Goal: Task Accomplishment & Management: Manage account settings

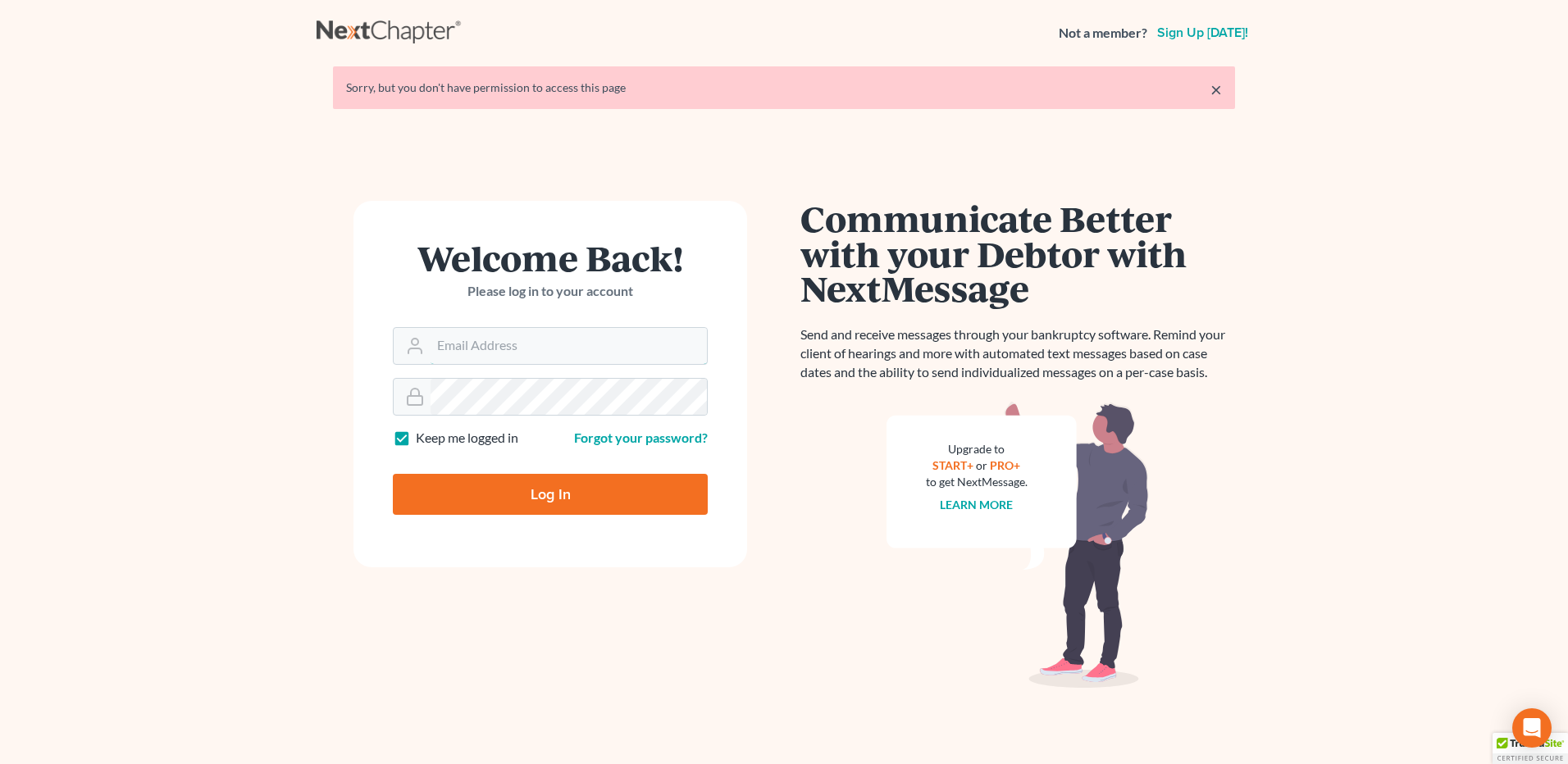
type input "[EMAIL_ADDRESS][DOMAIN_NAME]"
click at [529, 485] on input "Log In" at bounding box center [550, 494] width 315 height 41
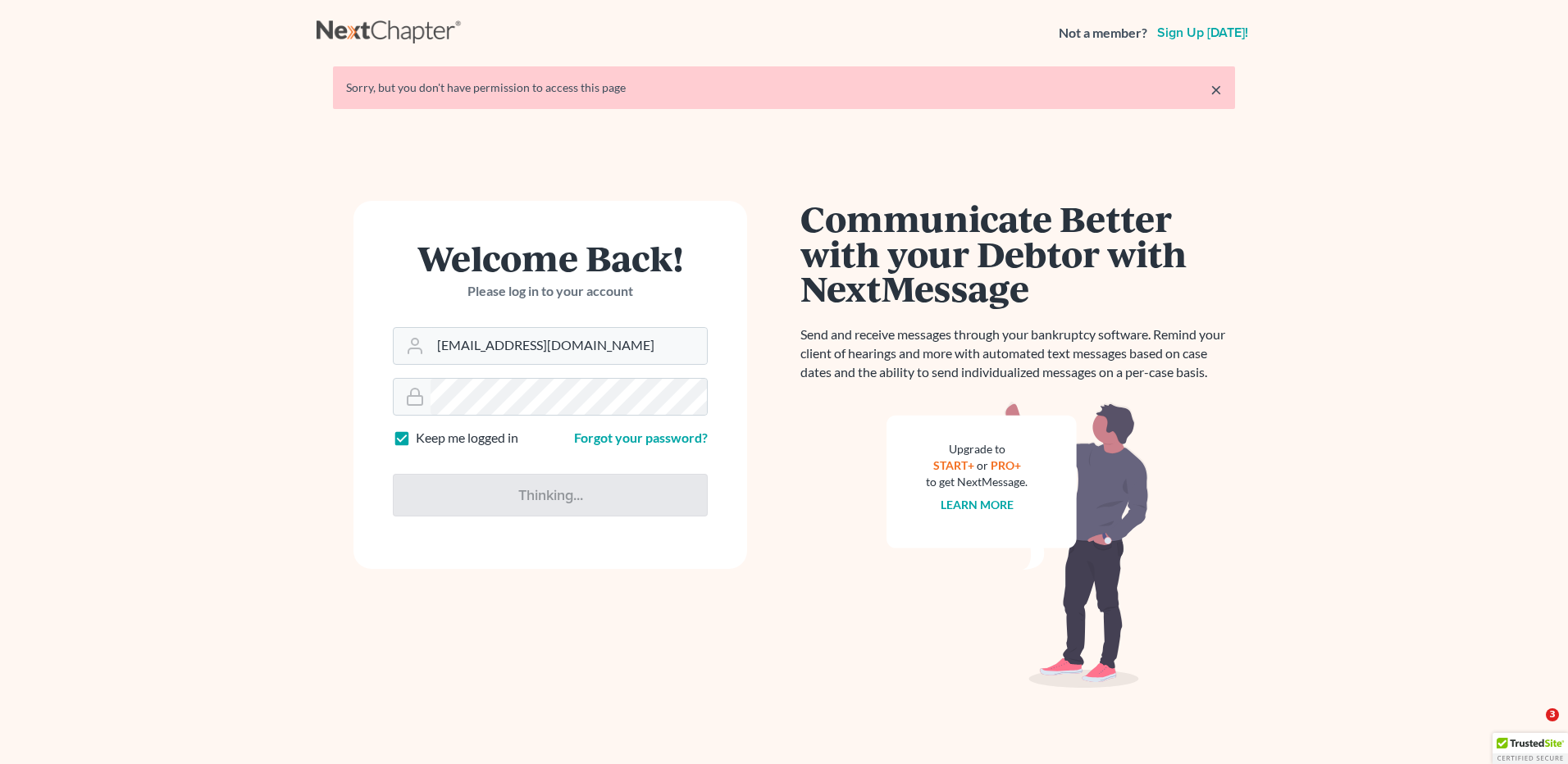
type input "Thinking..."
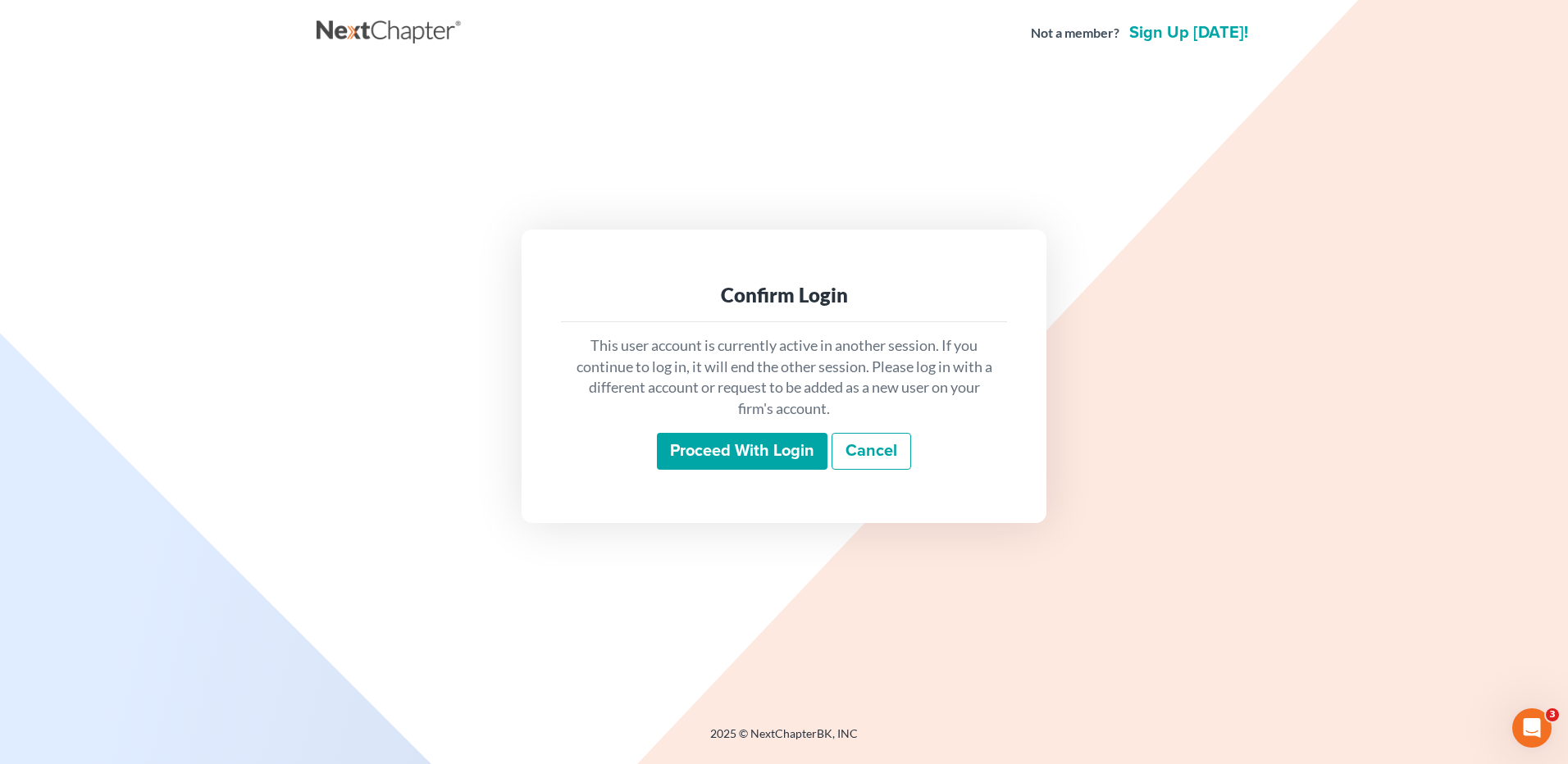
click at [737, 464] on input "Proceed with login" at bounding box center [742, 452] width 171 height 38
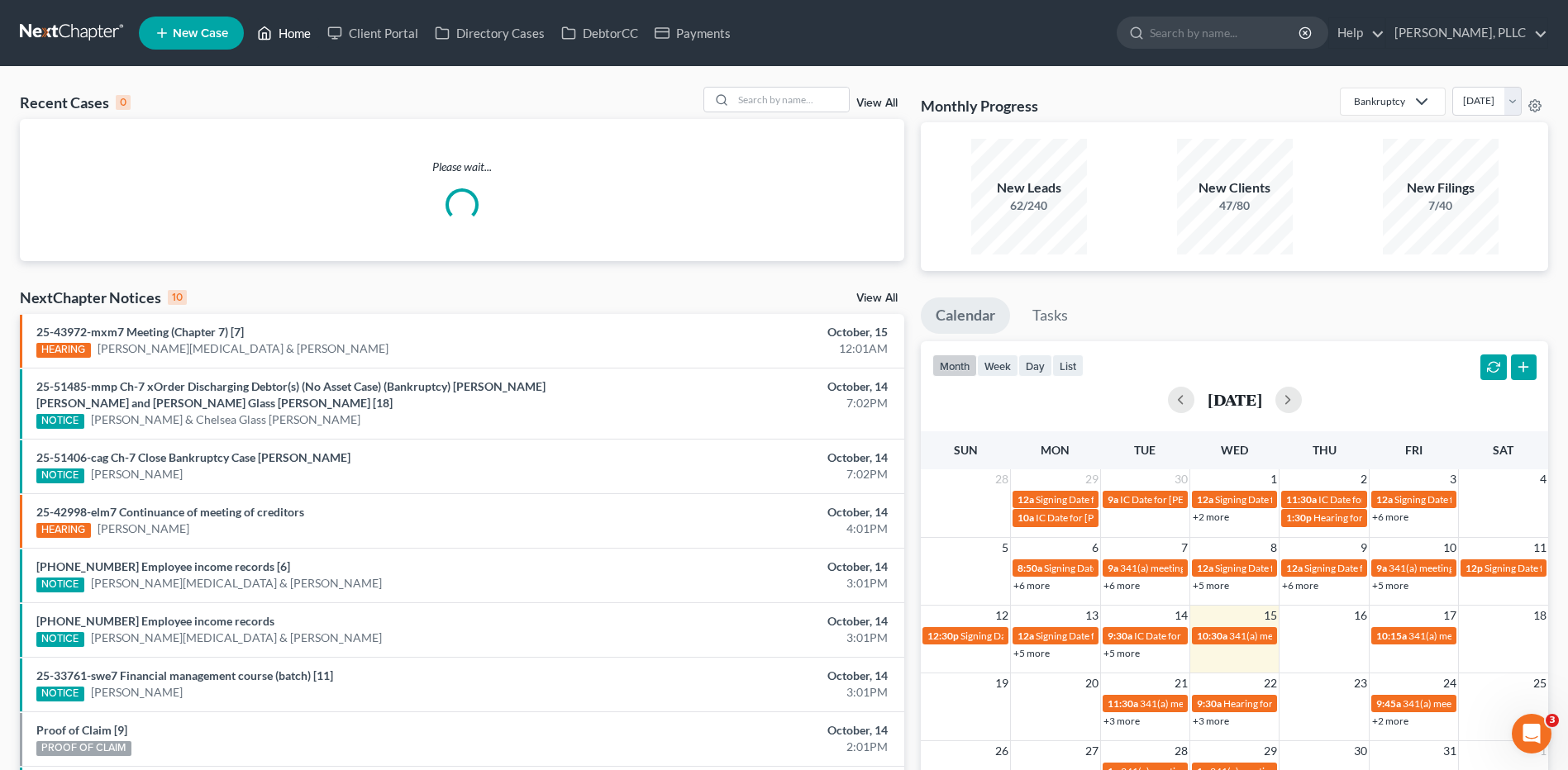
click at [290, 39] on link "Home" at bounding box center [283, 33] width 70 height 30
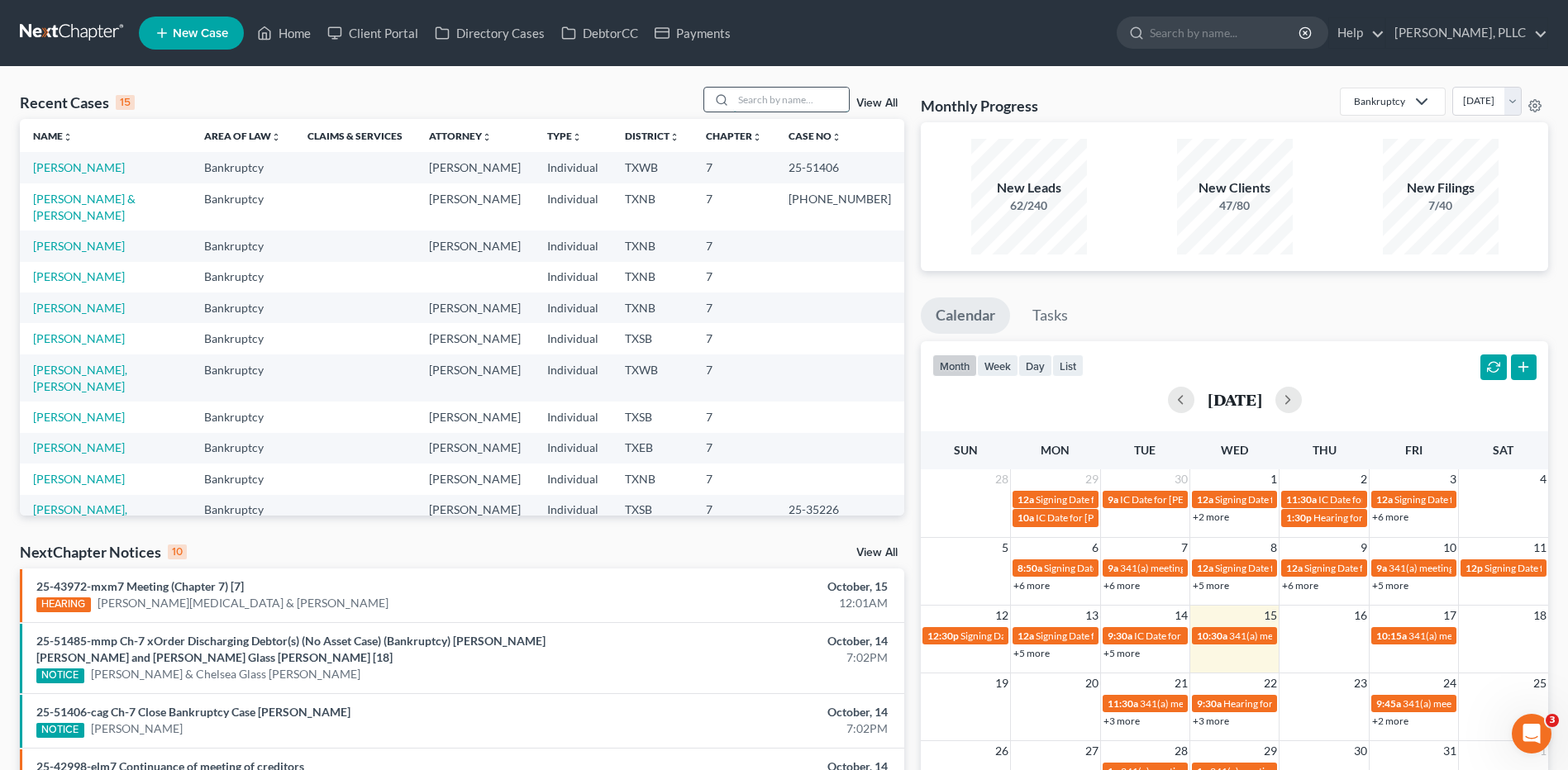
click at [809, 101] on input "search" at bounding box center [791, 99] width 116 height 24
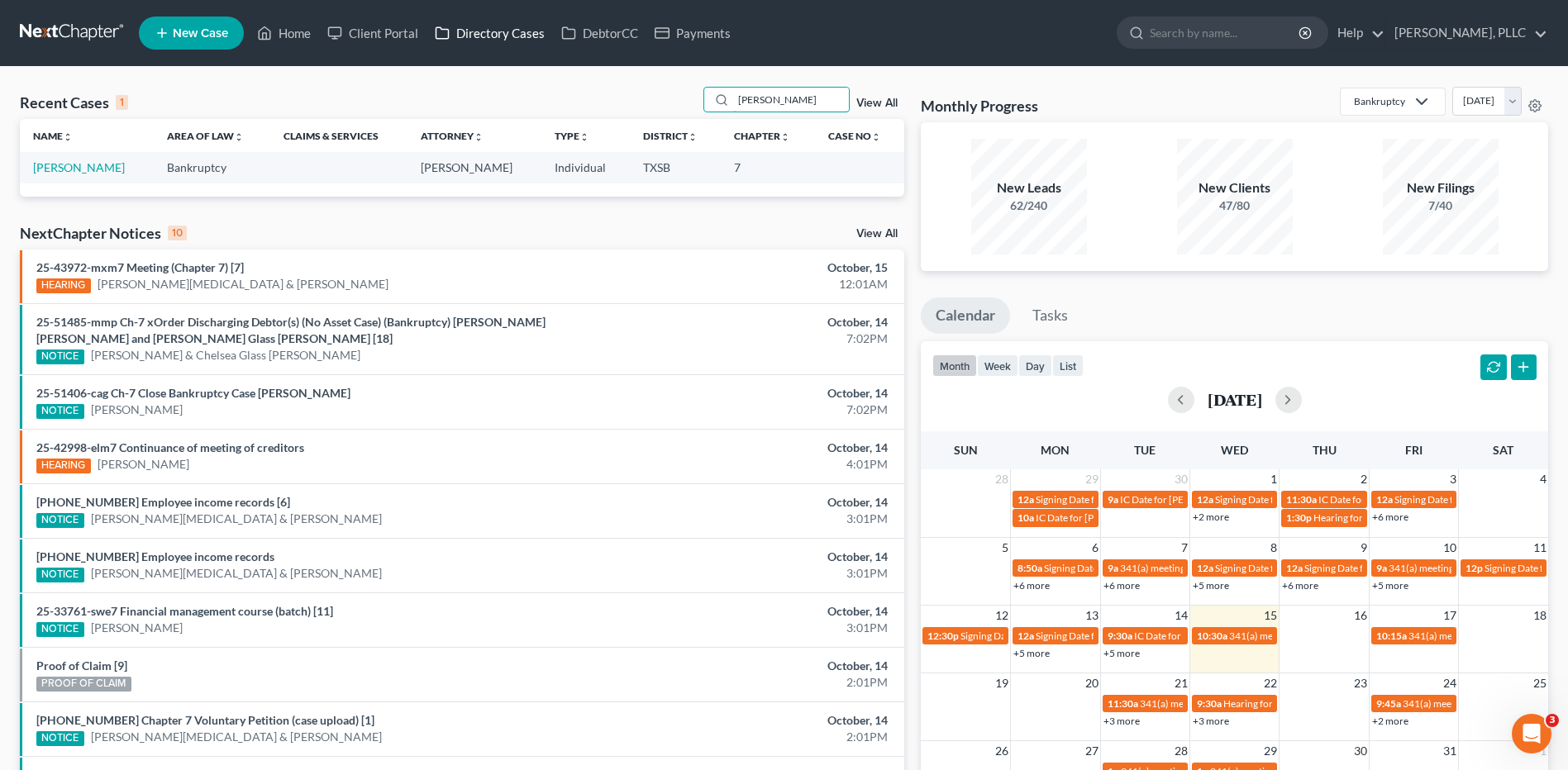
type input "[PERSON_NAME]"
click at [110, 172] on link "[PERSON_NAME]" at bounding box center [79, 167] width 92 height 14
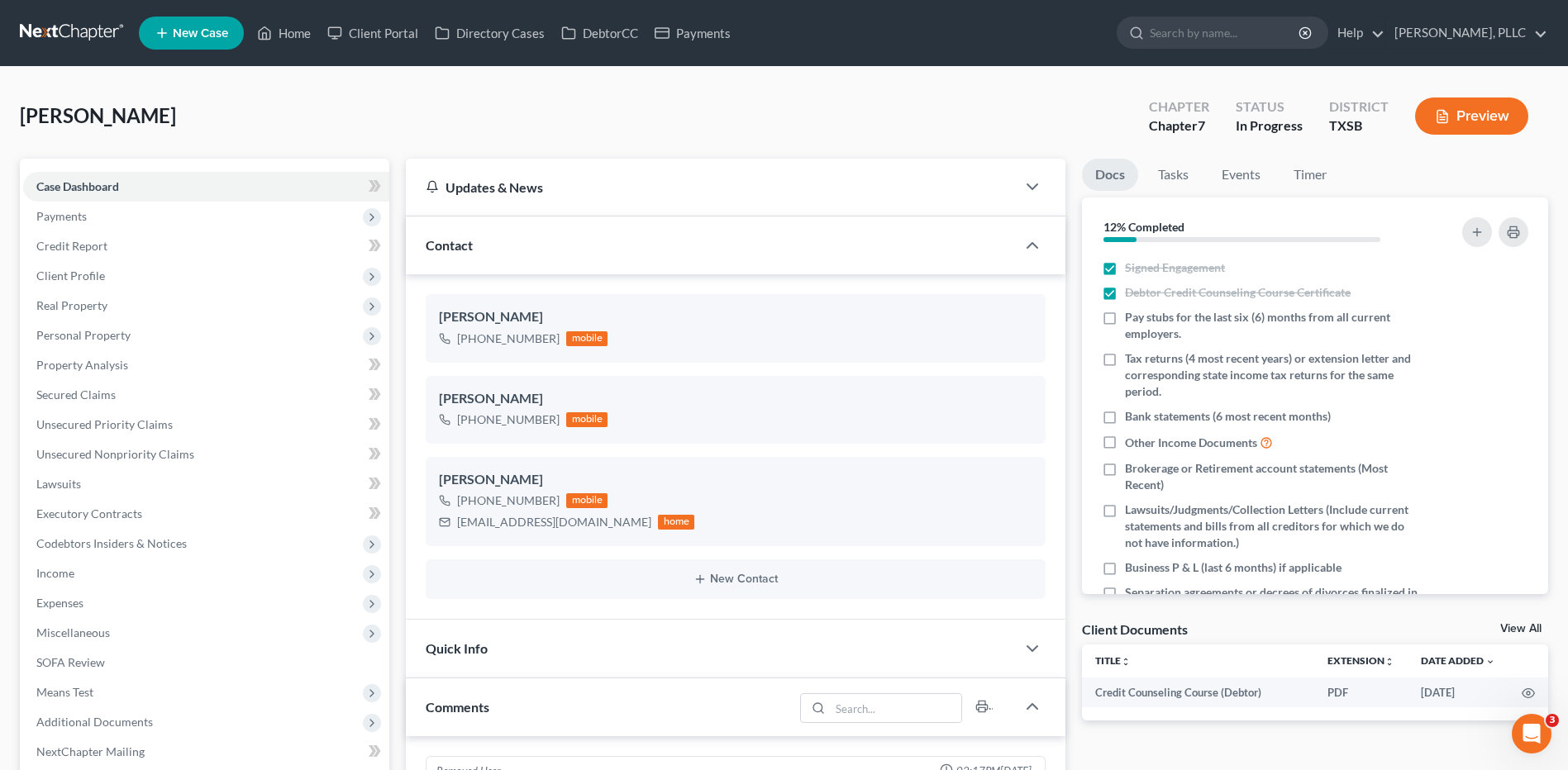
scroll to position [1060, 0]
drag, startPoint x: 593, startPoint y: 522, endPoint x: 455, endPoint y: 531, distance: 138.3
click at [455, 531] on div "[EMAIL_ADDRESS][DOMAIN_NAME] home" at bounding box center [567, 522] width 255 height 21
copy div "[EMAIL_ADDRESS][DOMAIN_NAME]"
click at [304, 39] on link "Home" at bounding box center [283, 33] width 70 height 30
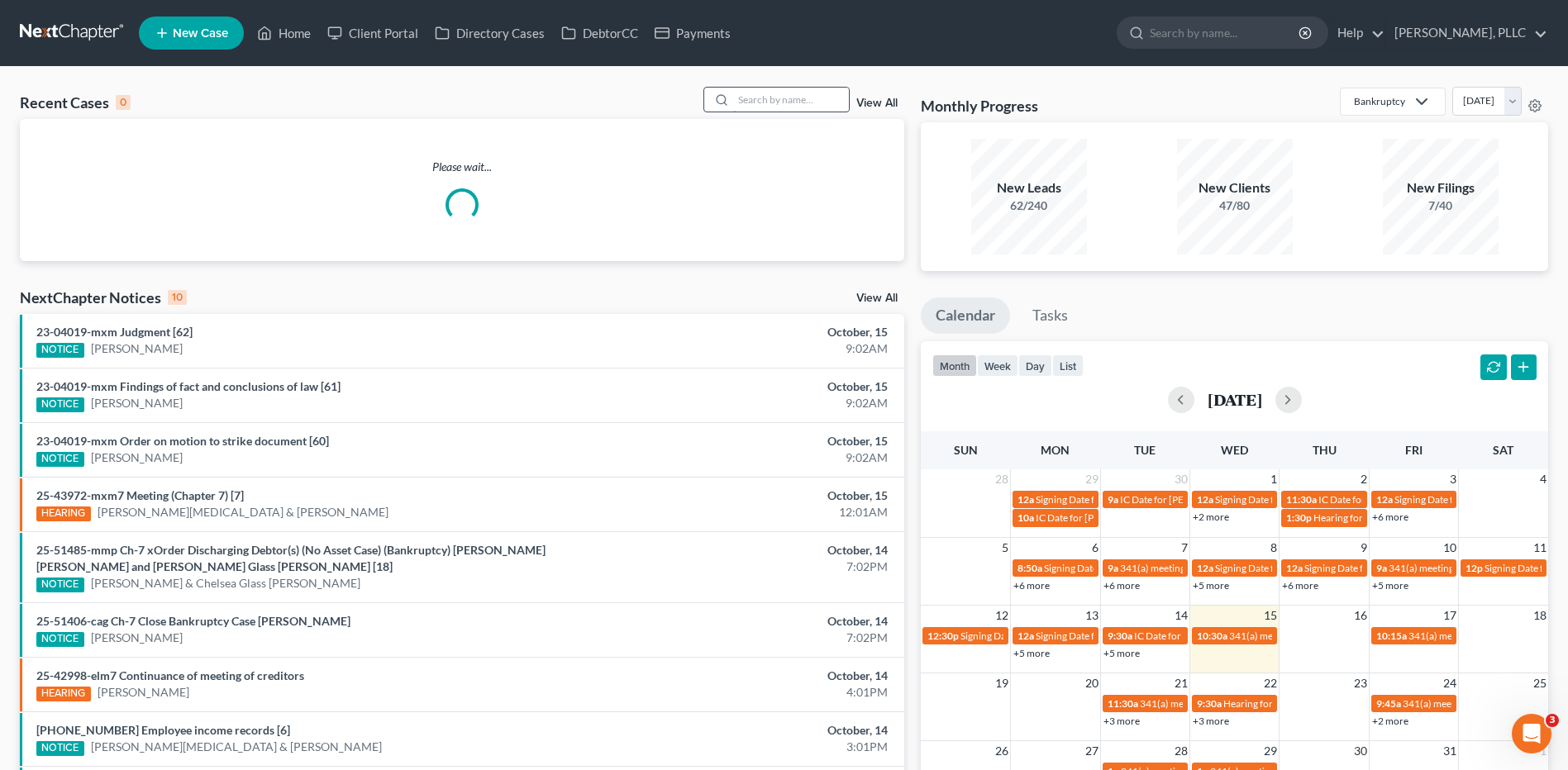
click at [759, 92] on input "search" at bounding box center [791, 99] width 116 height 24
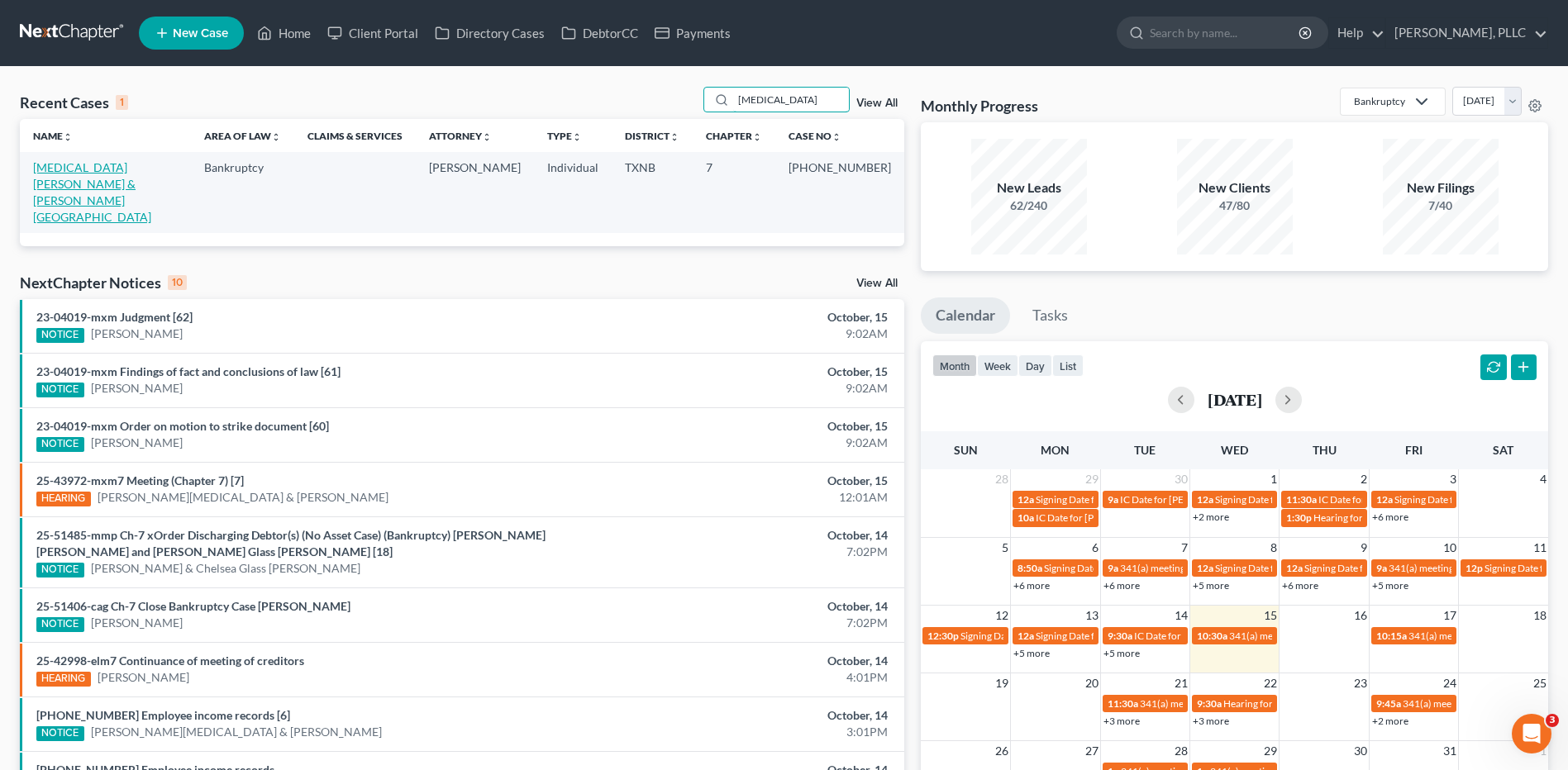
type input "[MEDICAL_DATA]"
click at [81, 169] on link "[MEDICAL_DATA][PERSON_NAME] & [PERSON_NAME][GEOGRAPHIC_DATA]" at bounding box center [91, 192] width 118 height 63
click at [82, 171] on link "[MEDICAL_DATA][PERSON_NAME] & [PERSON_NAME][GEOGRAPHIC_DATA]" at bounding box center [91, 192] width 118 height 63
select select "4"
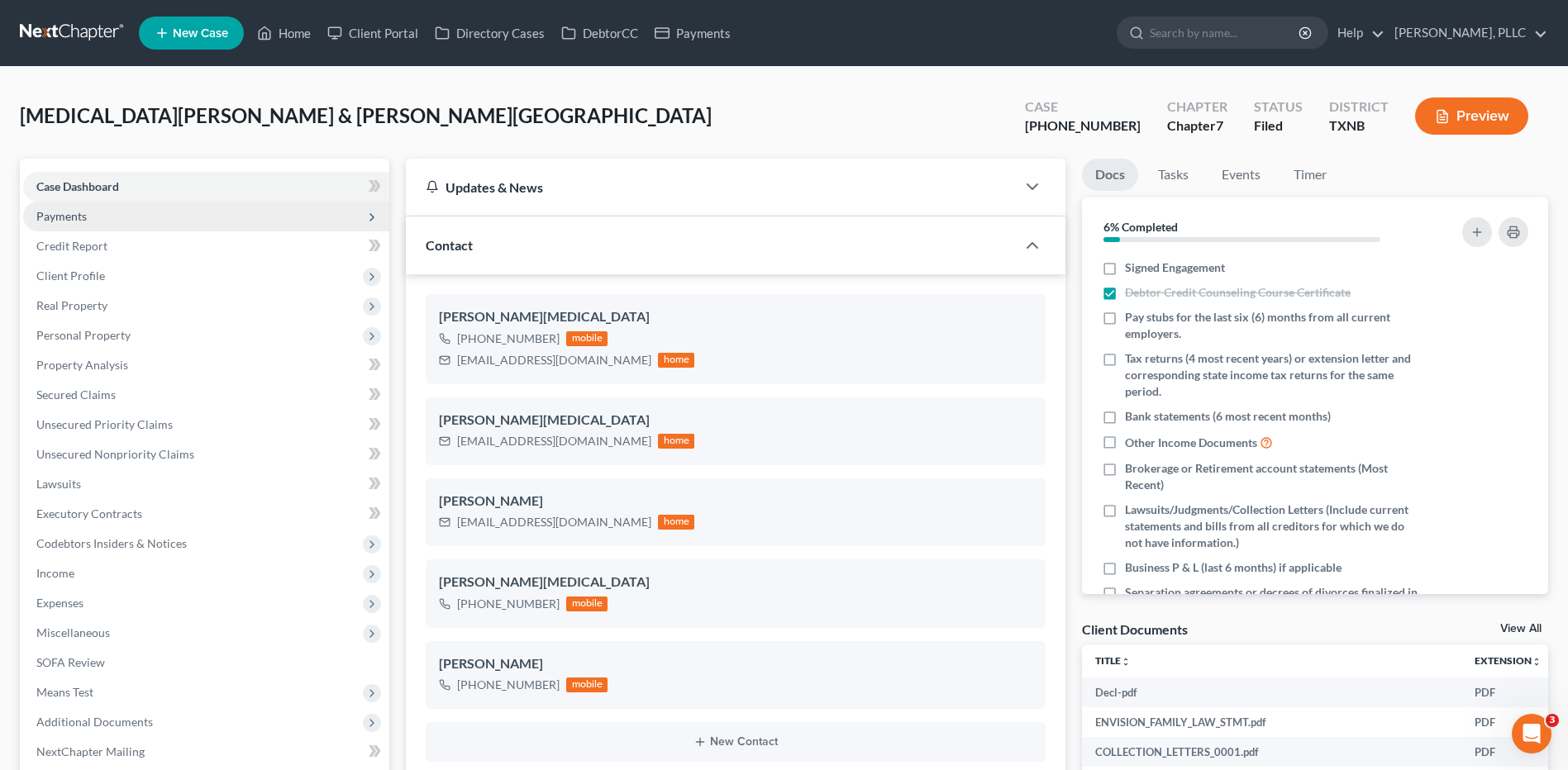
scroll to position [1039, 0]
drag, startPoint x: 562, startPoint y: 444, endPoint x: 446, endPoint y: 443, distance: 116.0
click at [446, 443] on div "[EMAIL_ADDRESS][DOMAIN_NAME] home" at bounding box center [567, 441] width 255 height 21
copy div "[EMAIL_ADDRESS][DOMAIN_NAME]"
drag, startPoint x: 591, startPoint y: 523, endPoint x: 457, endPoint y: 535, distance: 134.5
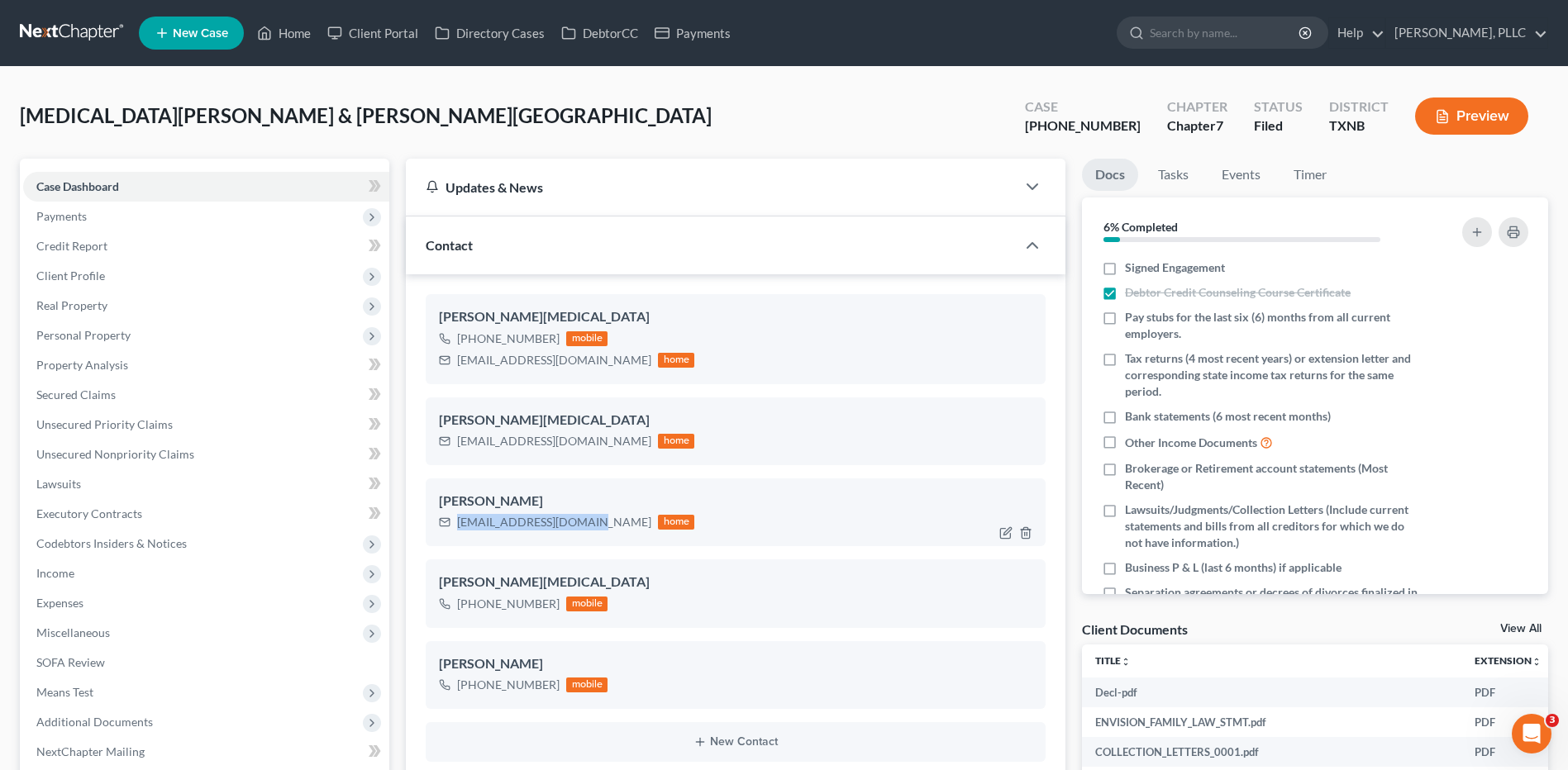
click at [457, 535] on div "[PERSON_NAME] [EMAIL_ADDRESS][DOMAIN_NAME] home" at bounding box center [736, 512] width 620 height 68
copy div "[EMAIL_ADDRESS][DOMAIN_NAME]"
click at [291, 36] on link "Home" at bounding box center [283, 33] width 70 height 30
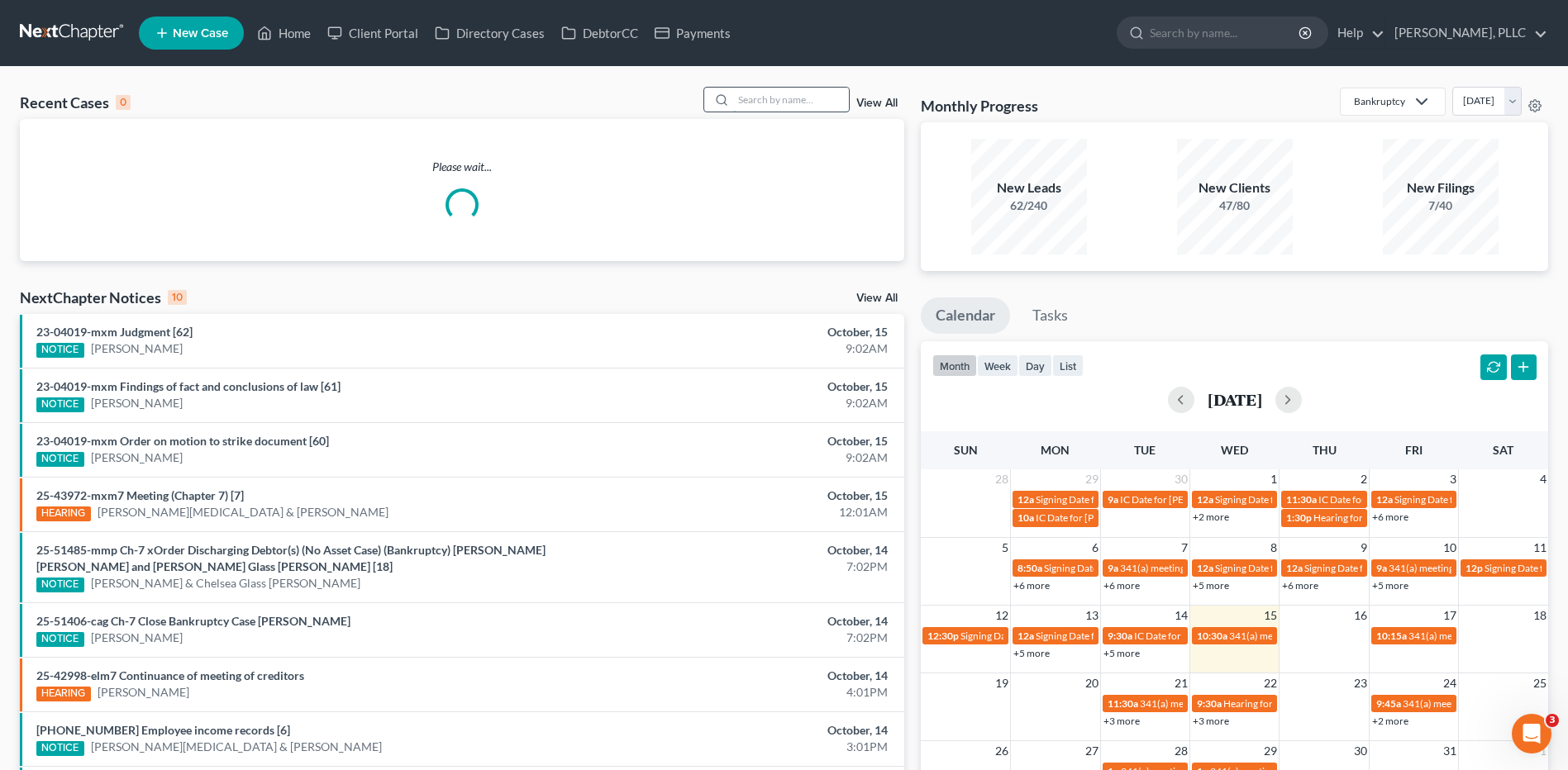
click at [761, 92] on input "search" at bounding box center [791, 99] width 116 height 24
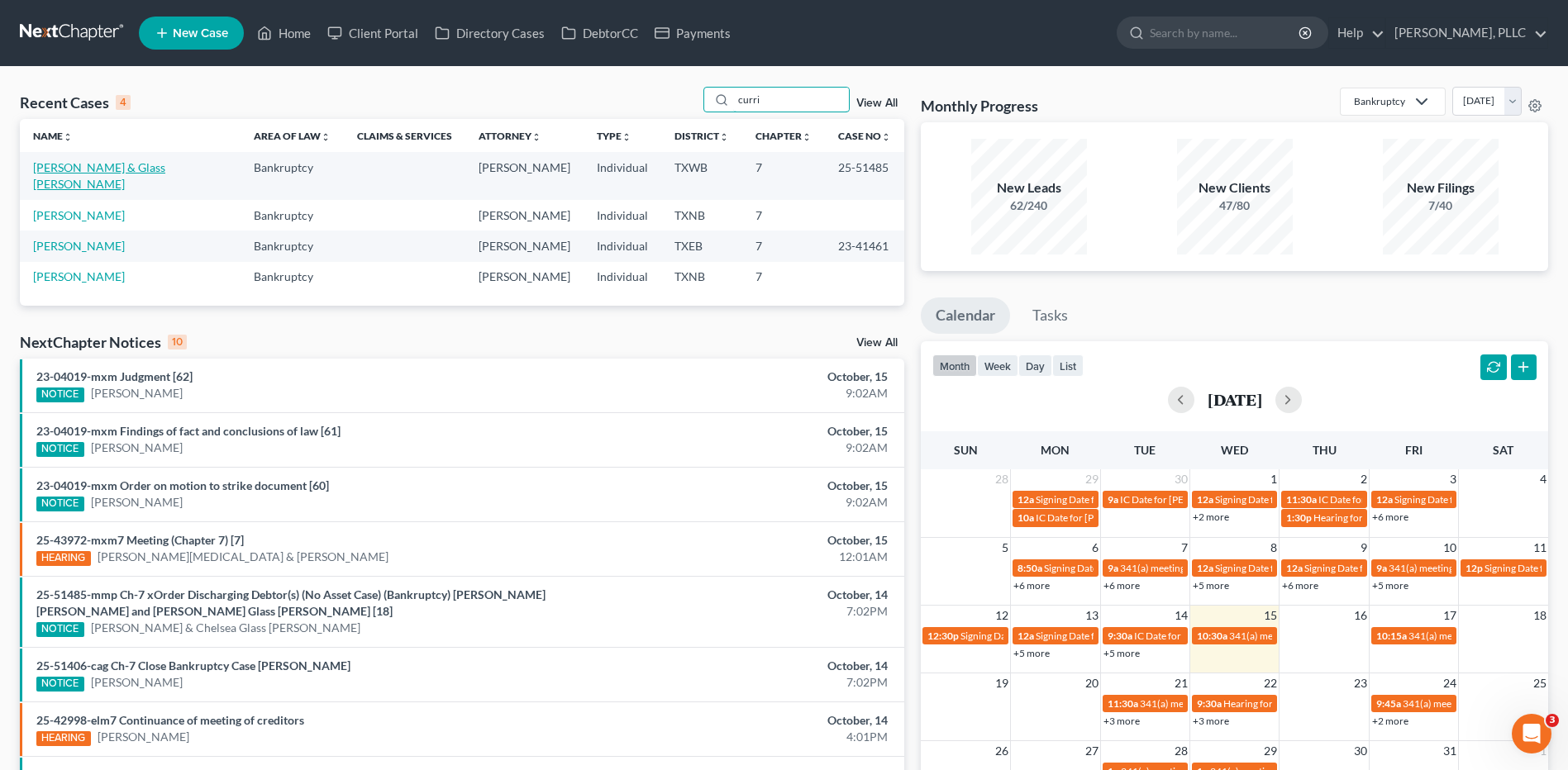
type input "curri"
click at [124, 173] on link "[PERSON_NAME] & Glass [PERSON_NAME]" at bounding box center [99, 176] width 133 height 31
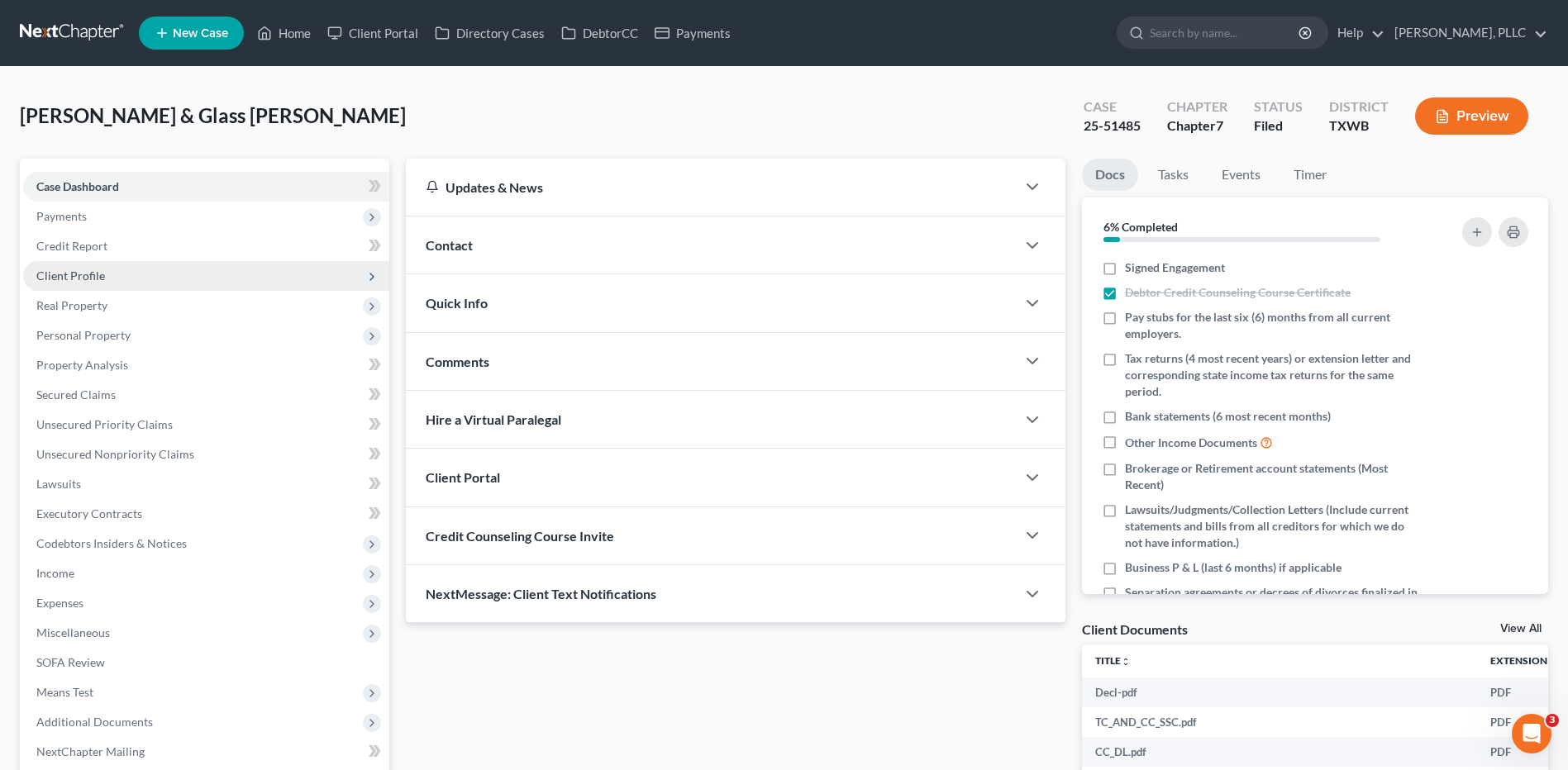
click at [90, 277] on span "Client Profile" at bounding box center [70, 276] width 68 height 14
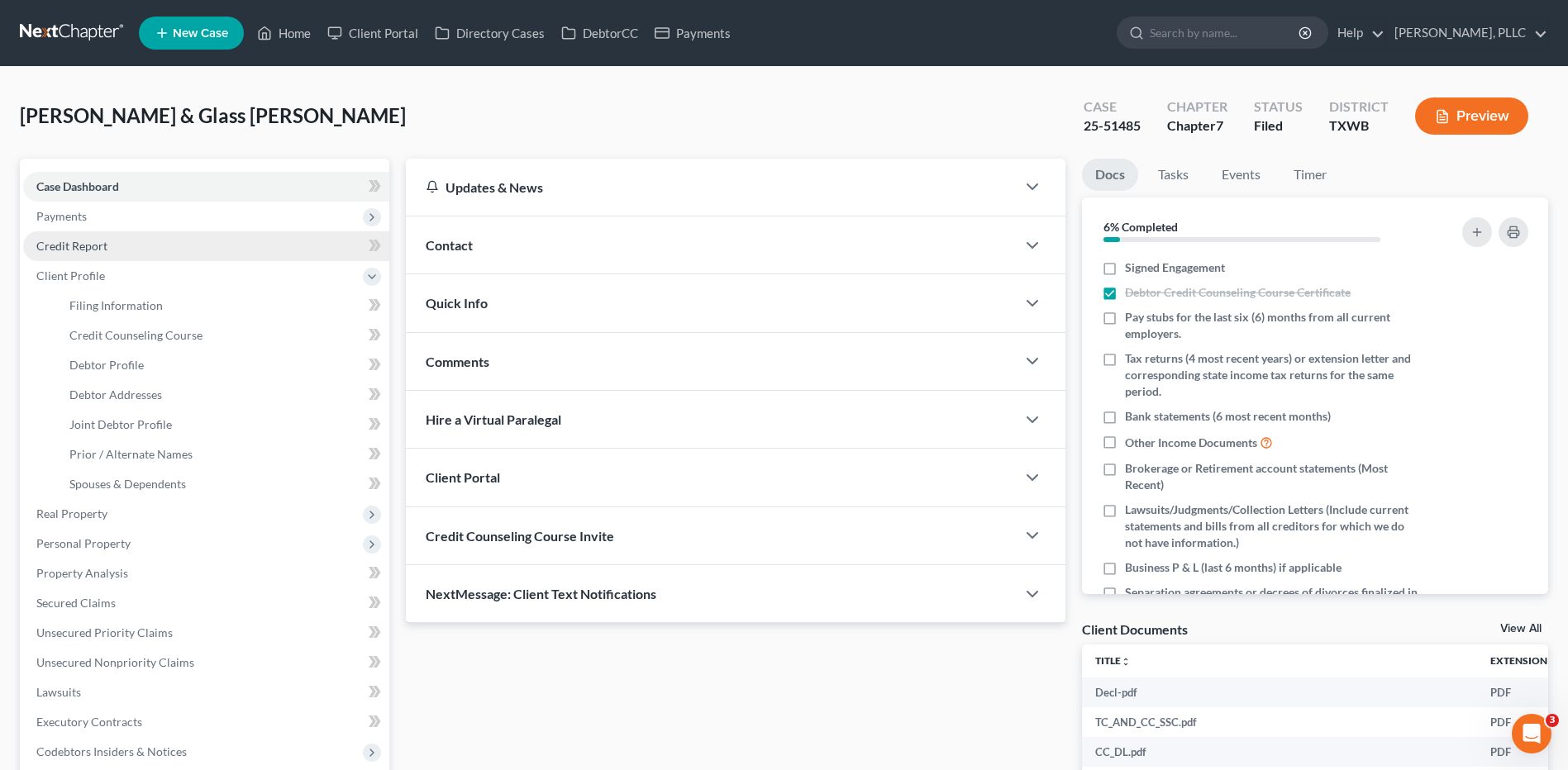
click at [89, 245] on span "Credit Report" at bounding box center [72, 246] width 71 height 14
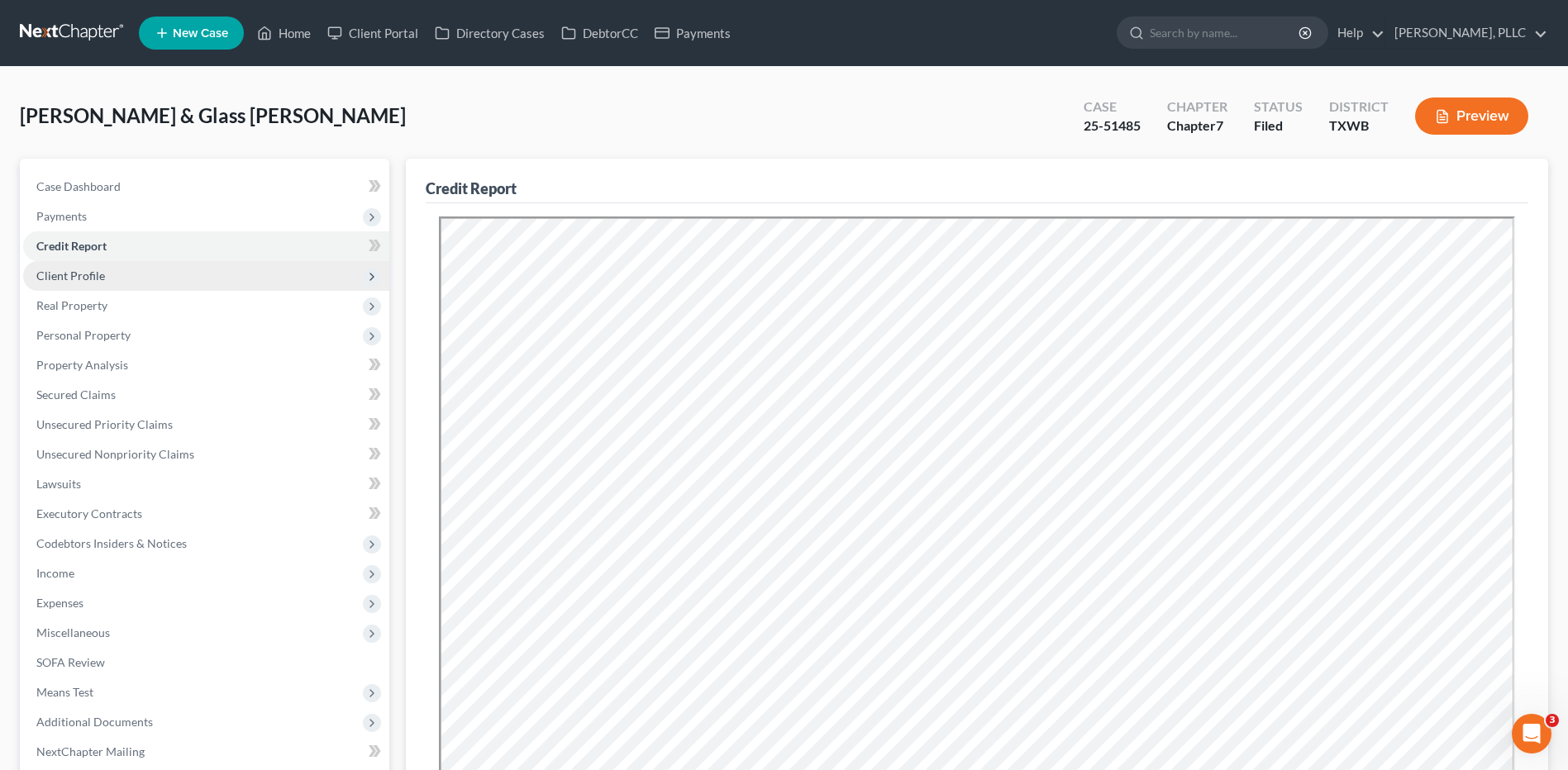
click at [60, 277] on span "Client Profile" at bounding box center [70, 276] width 68 height 14
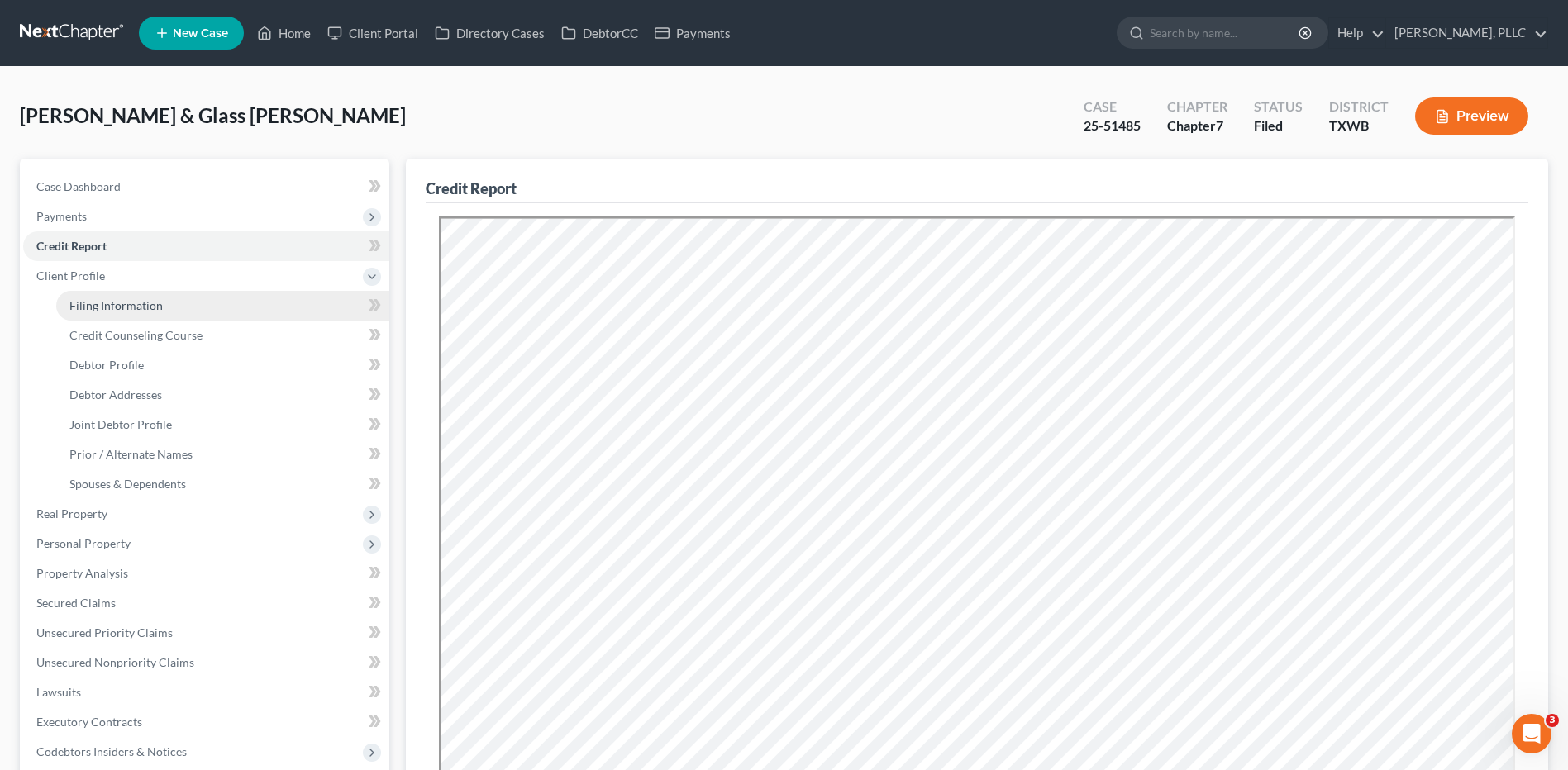
click at [113, 313] on link "Filing Information" at bounding box center [223, 305] width 333 height 30
select select "1"
select select "0"
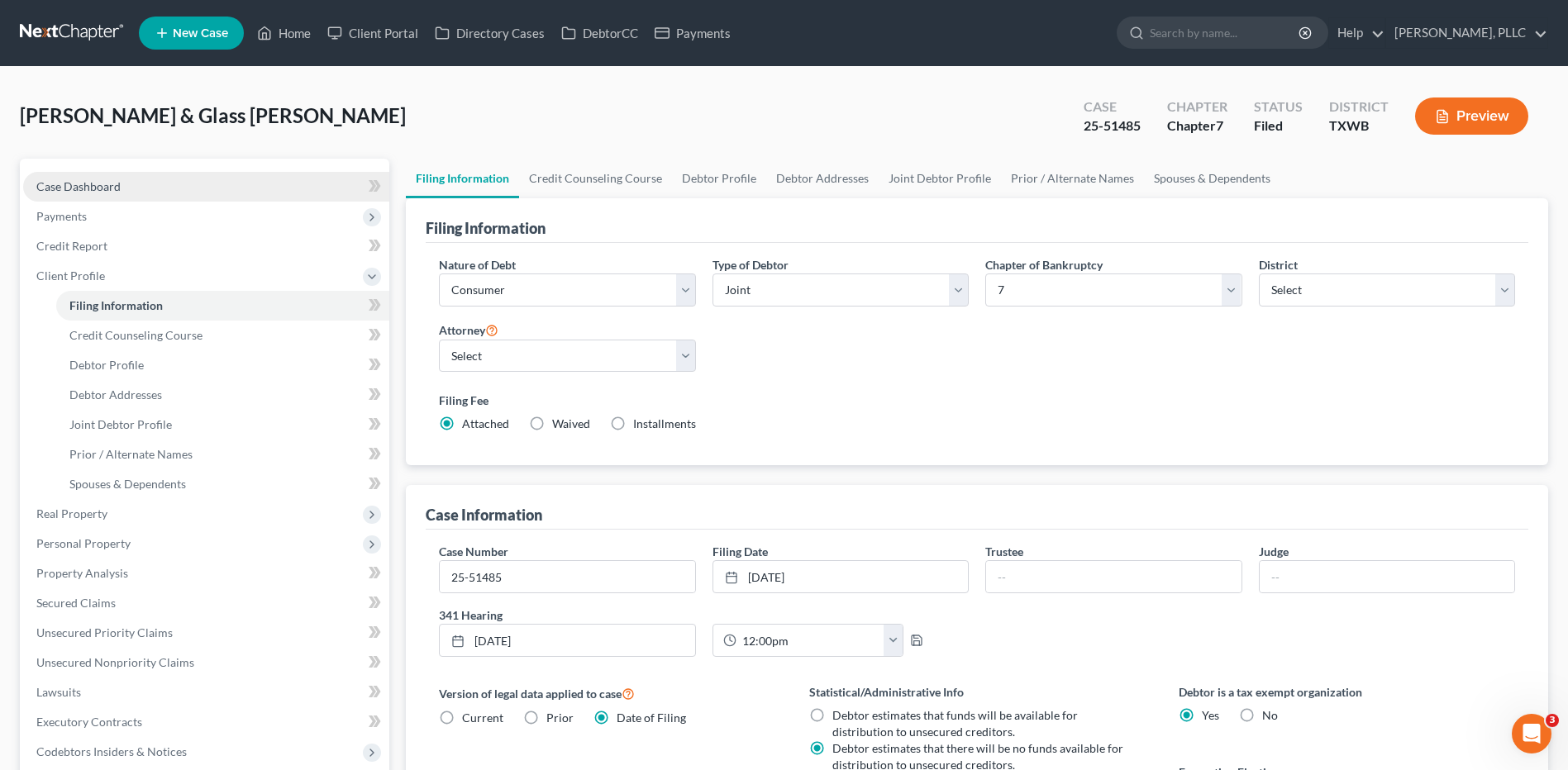
click at [96, 193] on span "Case Dashboard" at bounding box center [79, 186] width 84 height 14
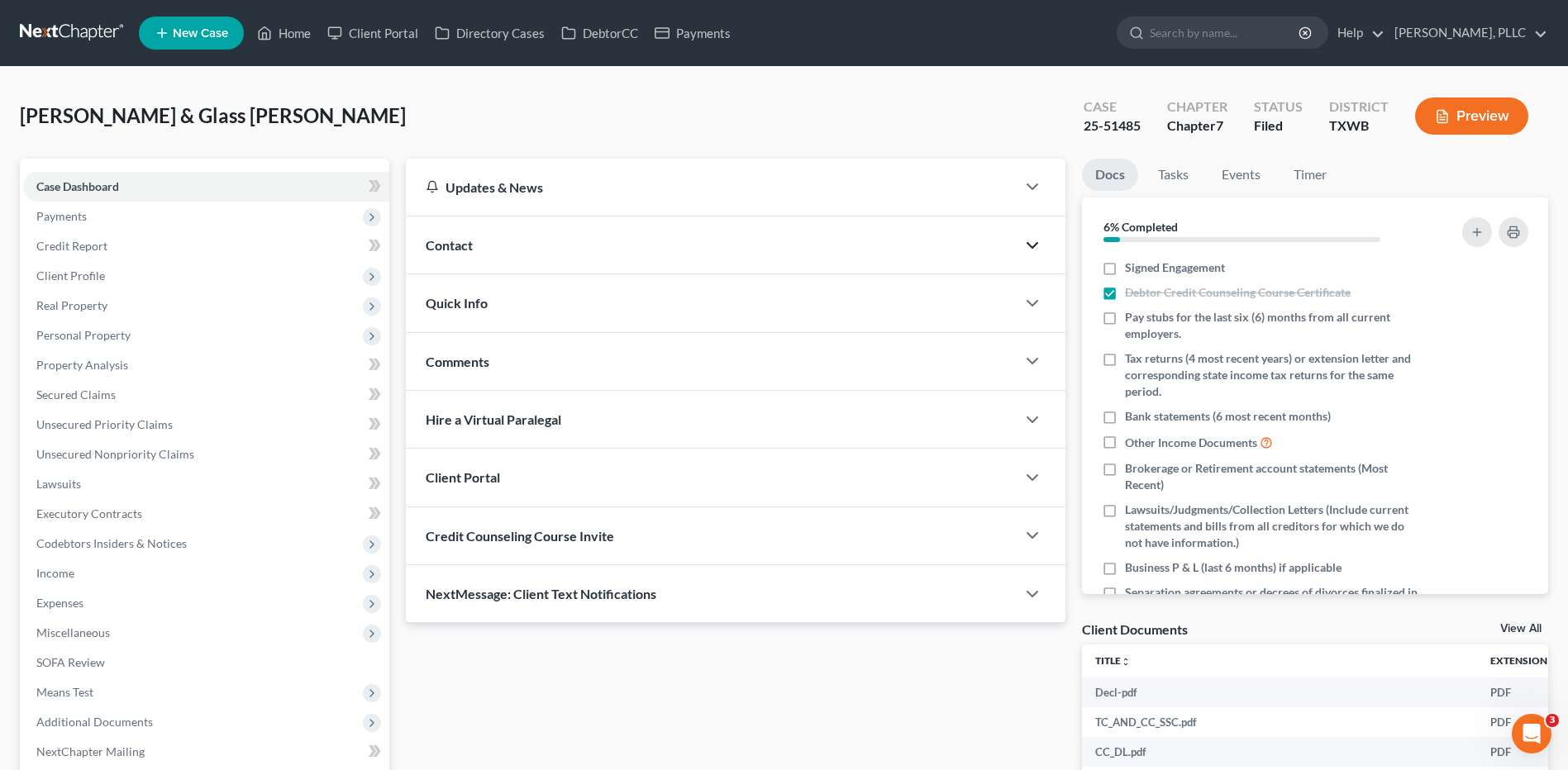
click at [1041, 251] on icon "button" at bounding box center [1032, 245] width 20 height 20
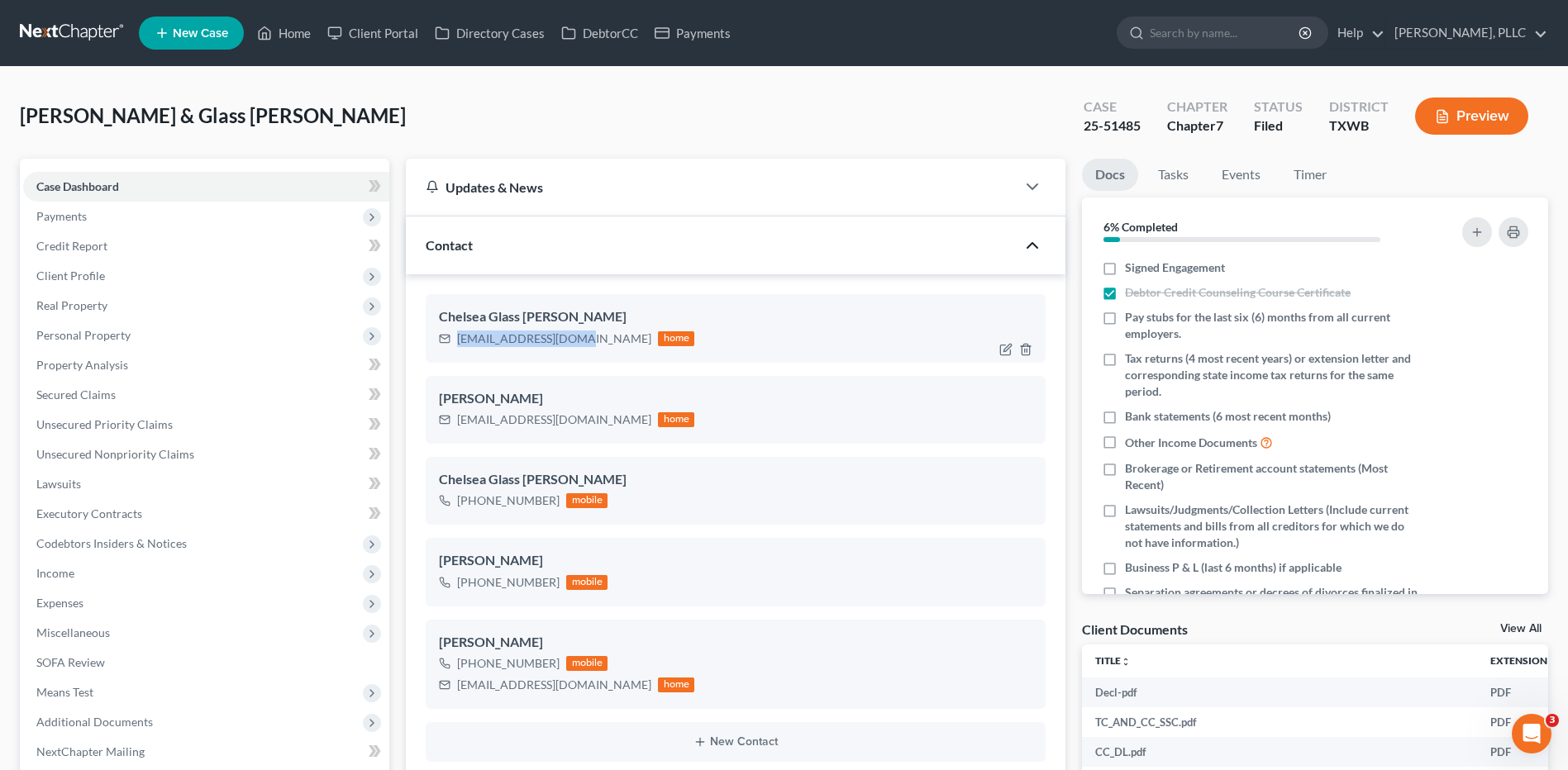
drag, startPoint x: 572, startPoint y: 339, endPoint x: 458, endPoint y: 346, distance: 114.2
click at [458, 346] on div "[EMAIL_ADDRESS][DOMAIN_NAME] home" at bounding box center [567, 339] width 255 height 21
copy div "[EMAIL_ADDRESS][DOMAIN_NAME]"
drag, startPoint x: 577, startPoint y: 420, endPoint x: 454, endPoint y: 430, distance: 123.4
click at [454, 430] on div "[EMAIL_ADDRESS][DOMAIN_NAME] home" at bounding box center [567, 420] width 255 height 21
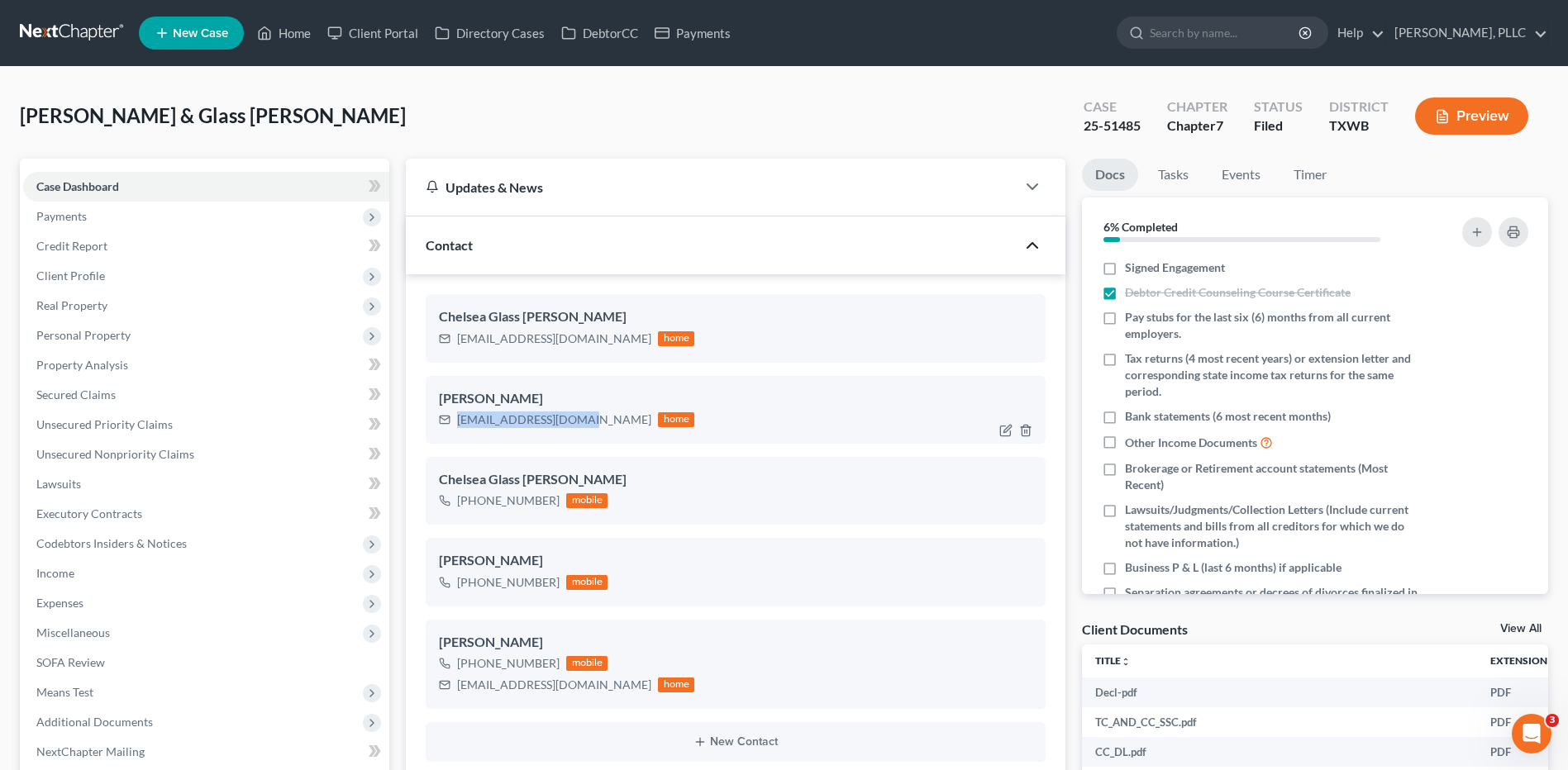
copy div "[EMAIL_ADDRESS][DOMAIN_NAME]"
click at [296, 35] on link "Home" at bounding box center [283, 33] width 70 height 30
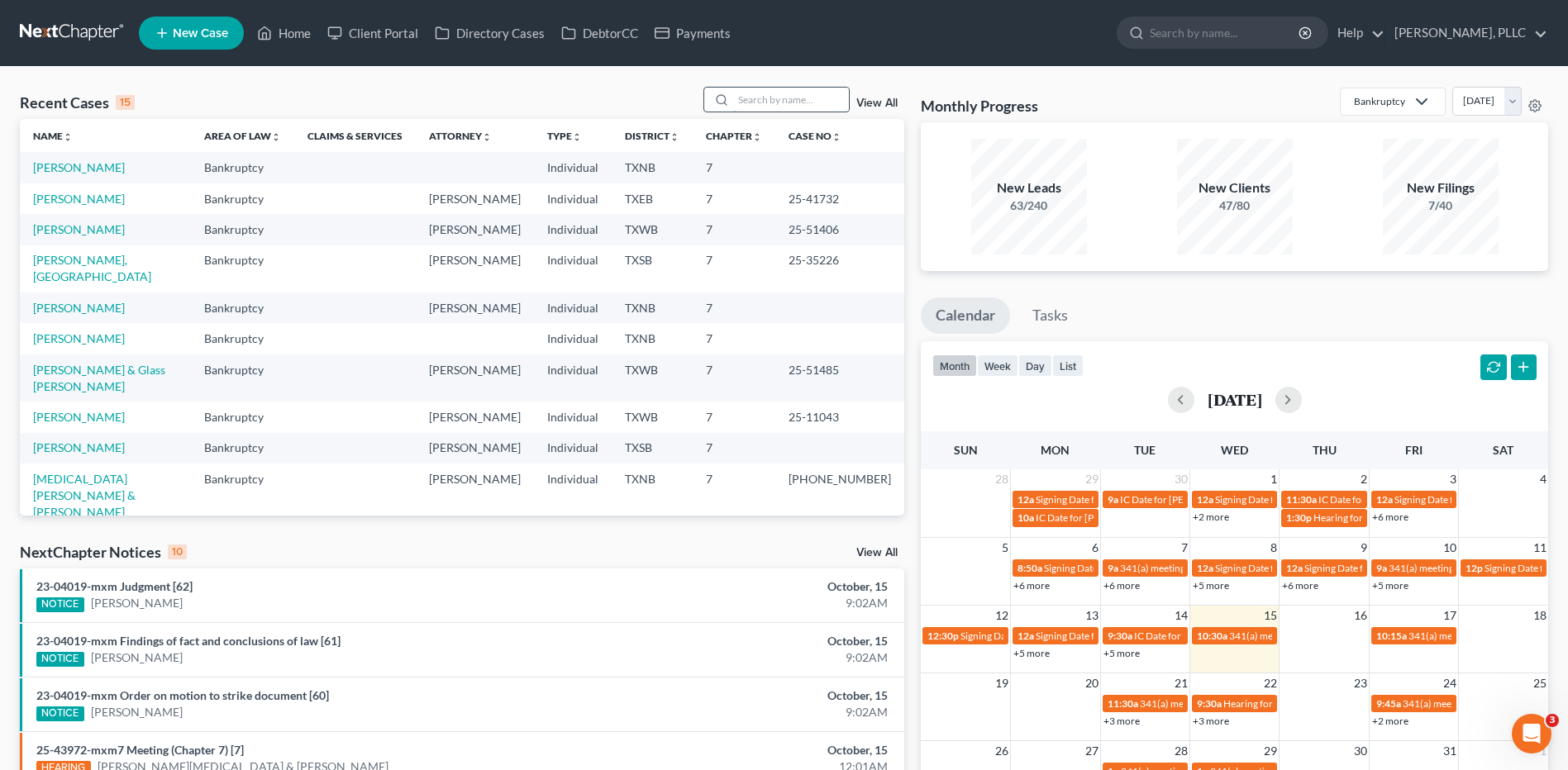
click at [760, 101] on input "search" at bounding box center [791, 99] width 116 height 24
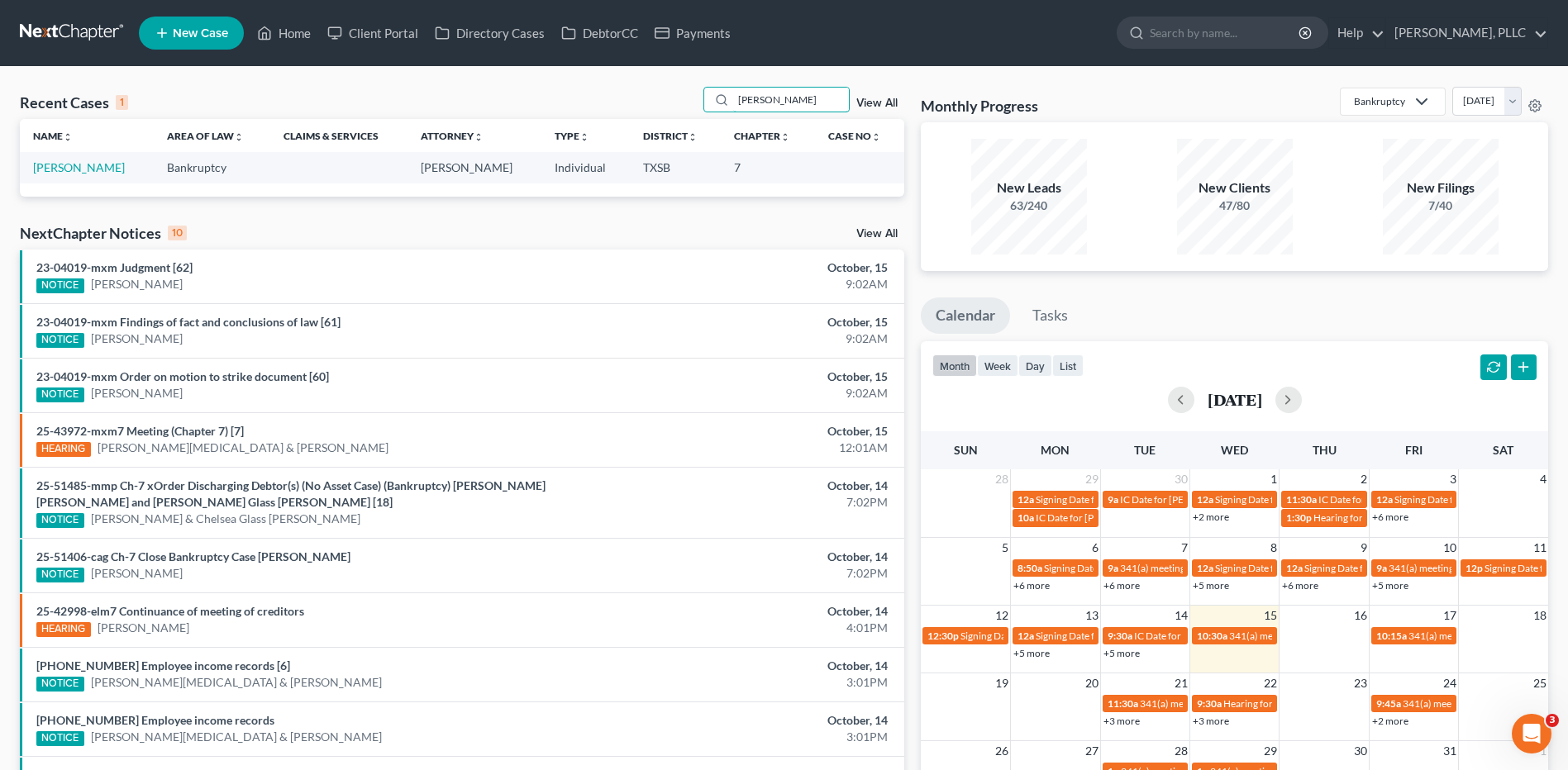
type input "[PERSON_NAME]"
click at [80, 168] on link "[PERSON_NAME]" at bounding box center [79, 167] width 92 height 14
click at [81, 168] on link "[PERSON_NAME]" at bounding box center [79, 167] width 92 height 14
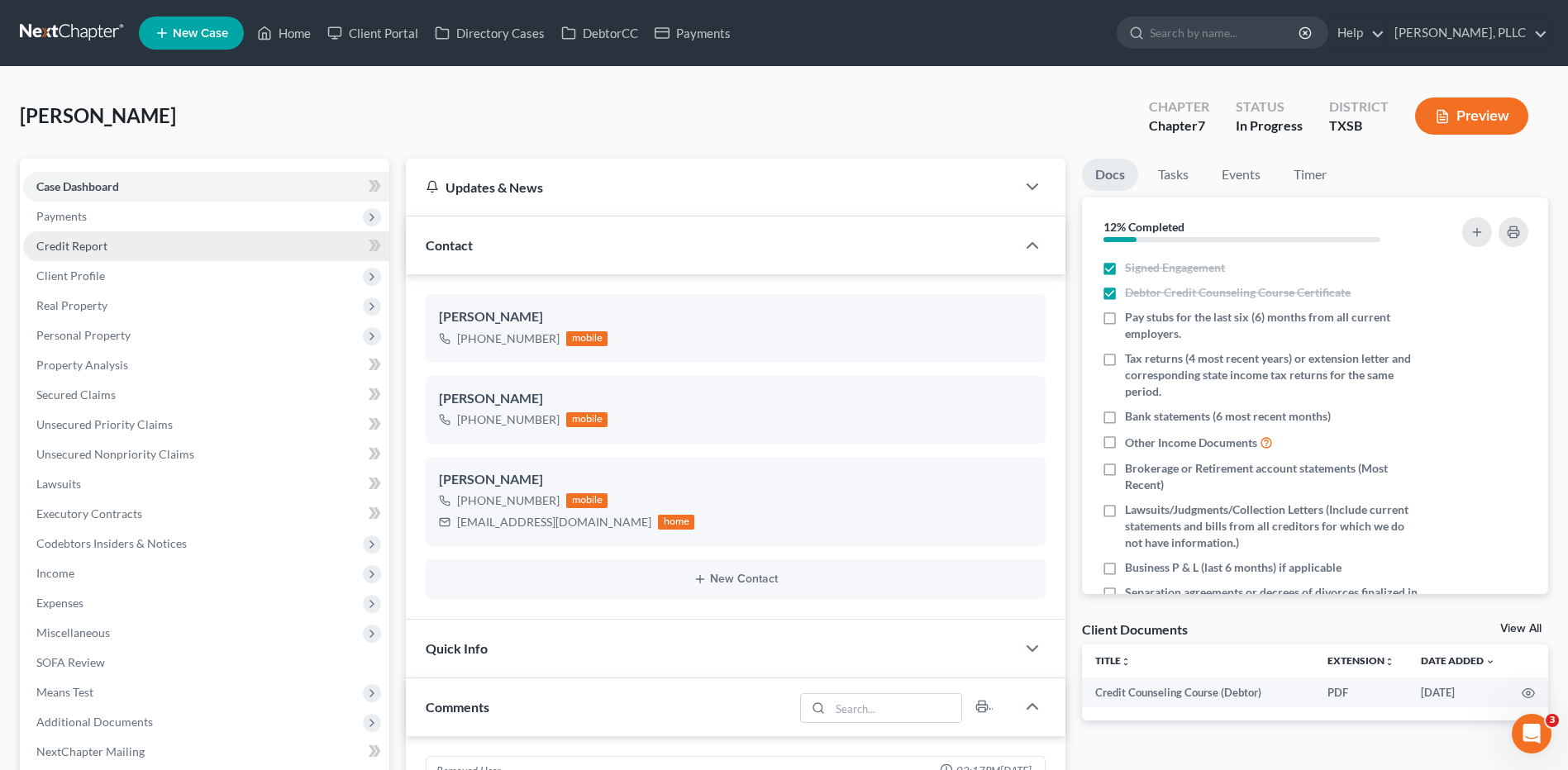
scroll to position [1060, 0]
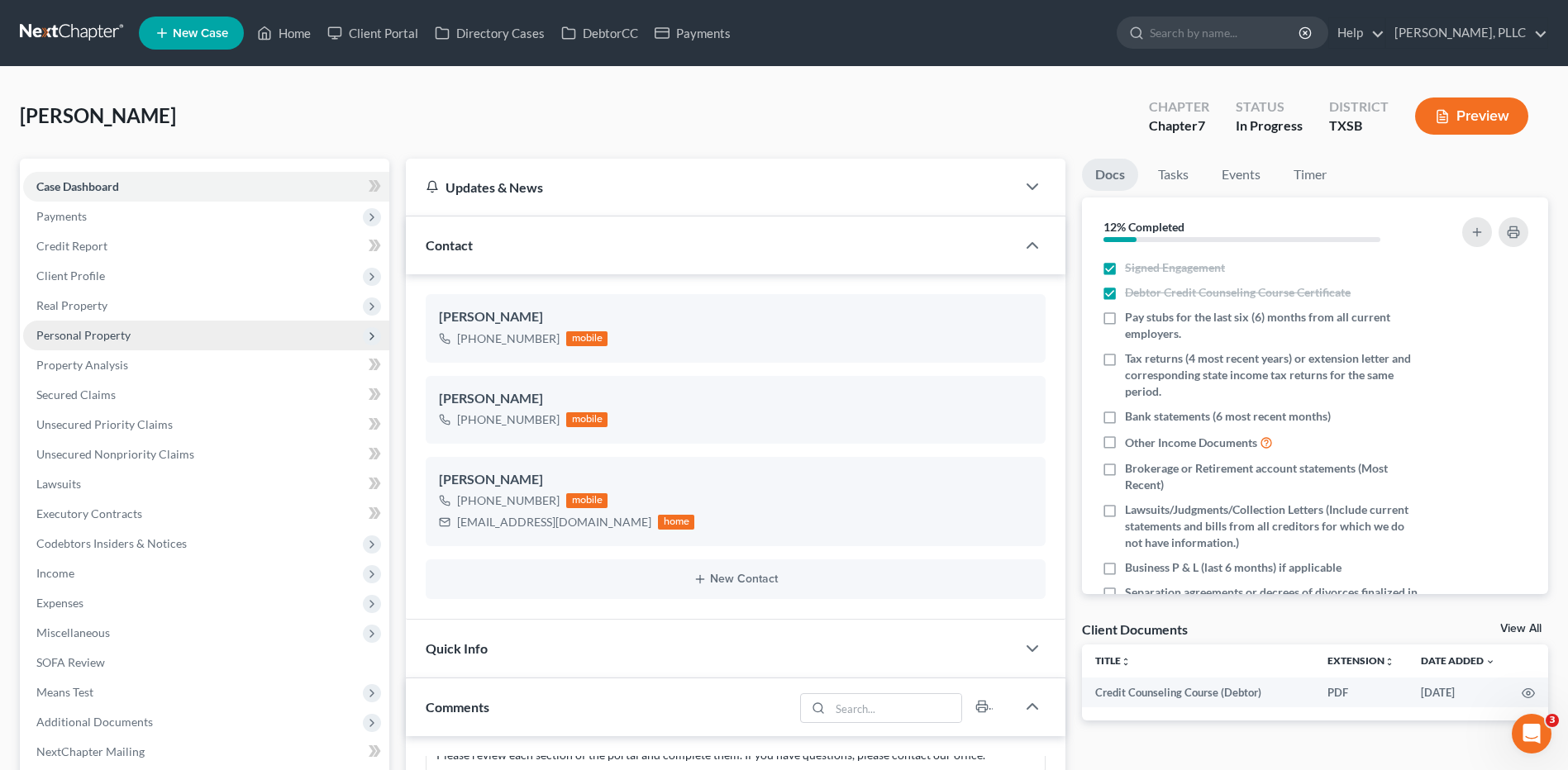
click at [116, 337] on span "Personal Property" at bounding box center [84, 335] width 94 height 14
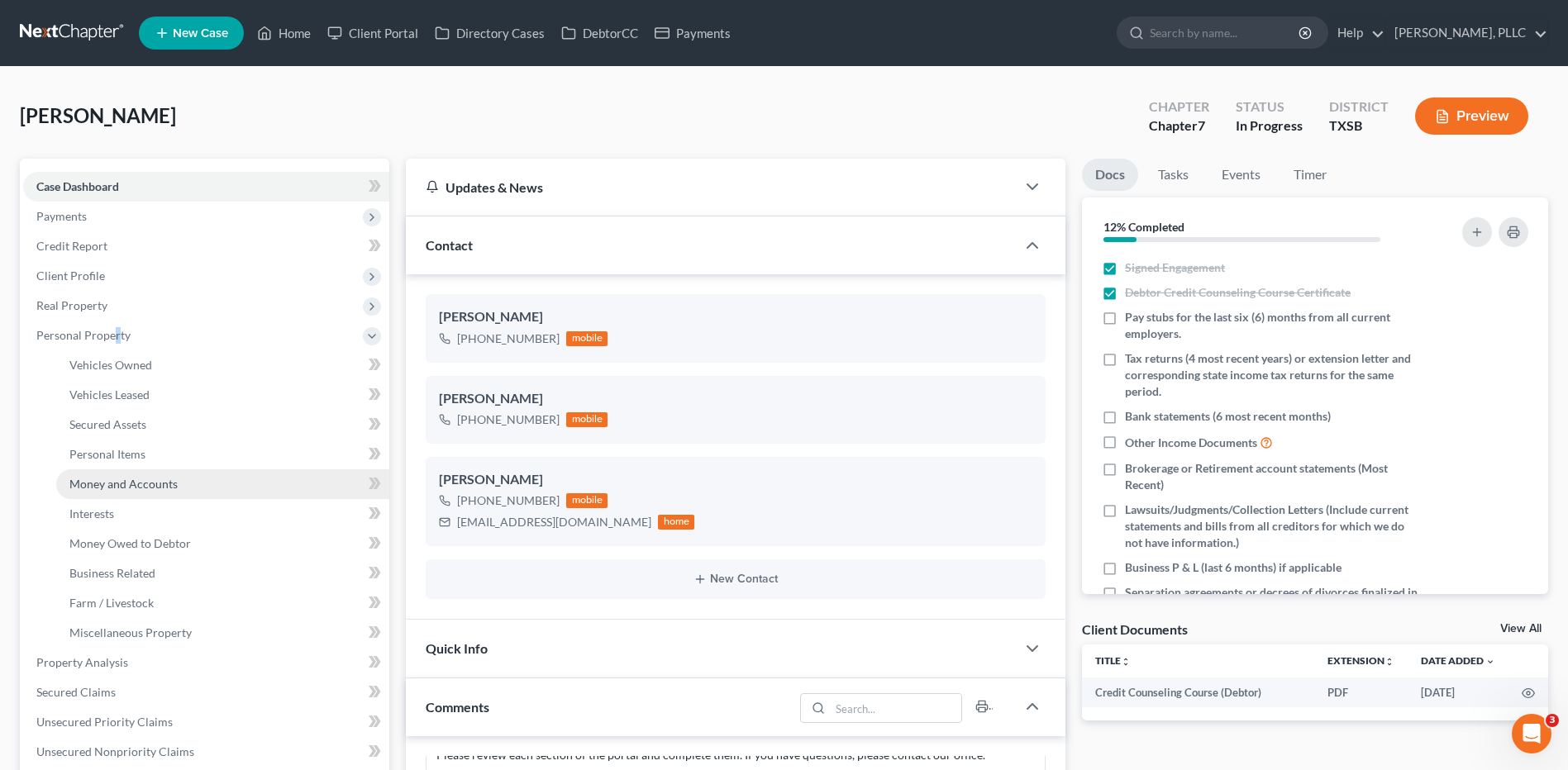
click at [157, 492] on link "Money and Accounts" at bounding box center [223, 484] width 333 height 30
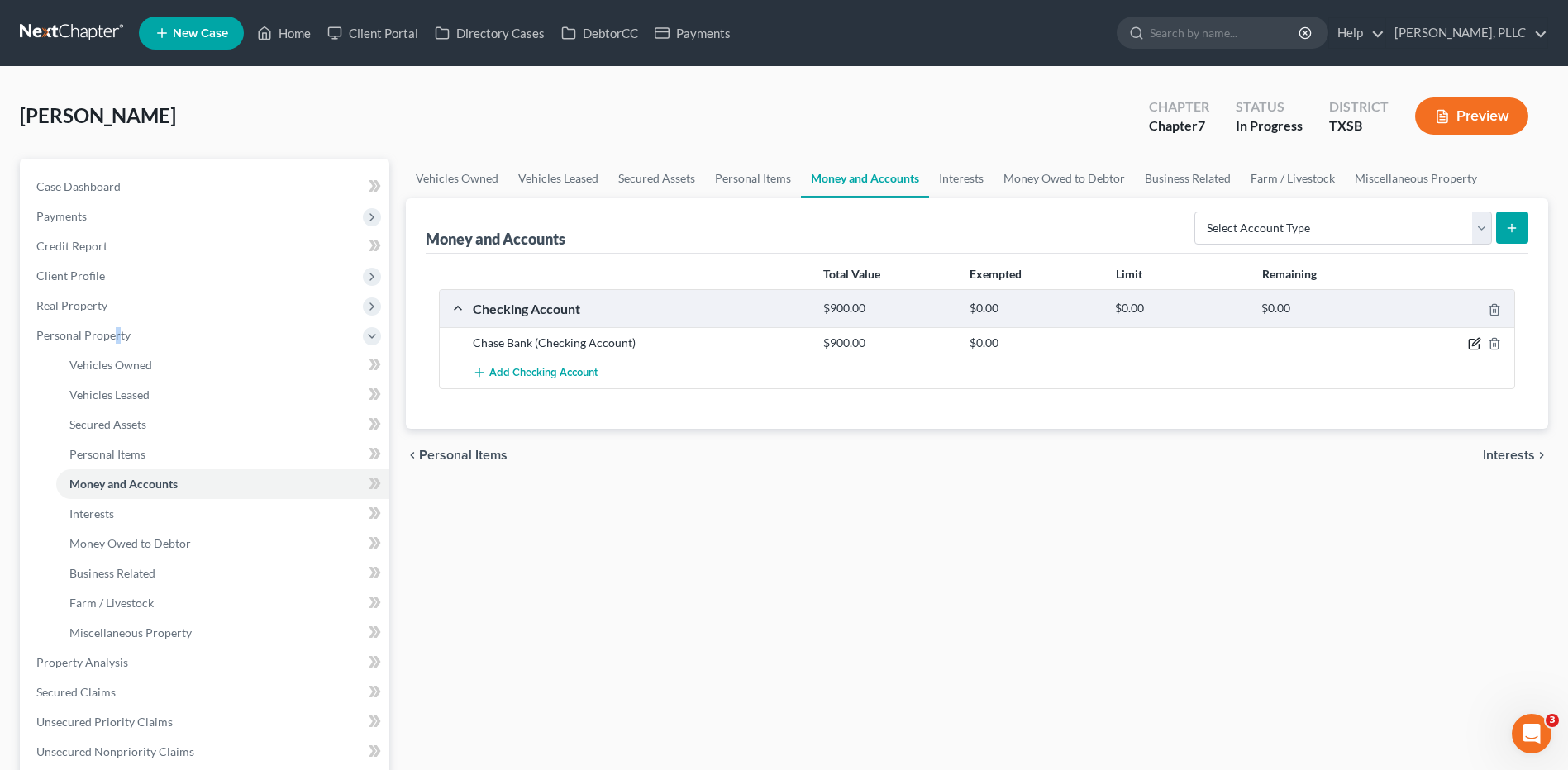
click at [1470, 346] on icon "button" at bounding box center [1475, 344] width 13 height 13
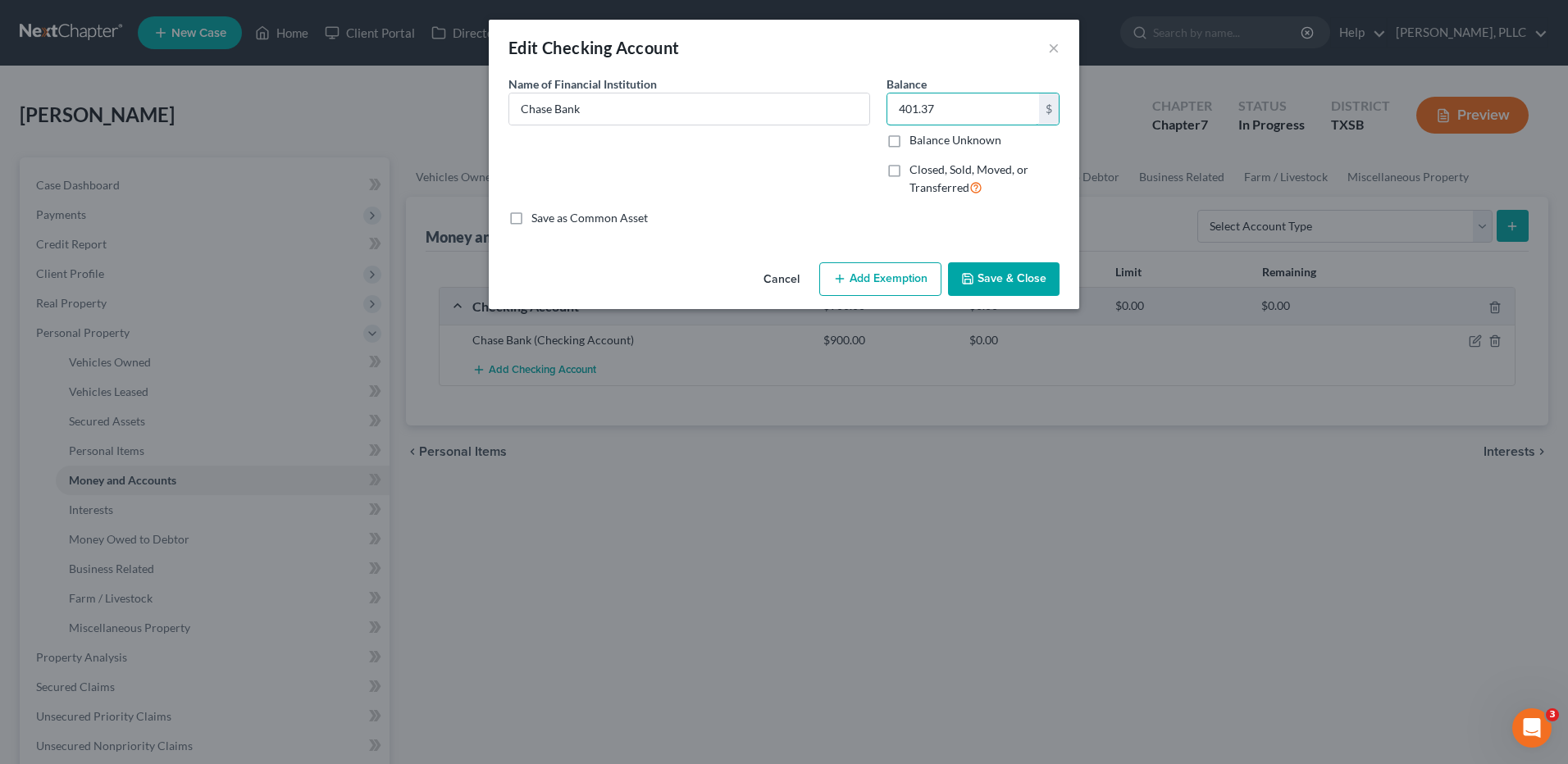
type input "401.37"
click at [1020, 280] on button "Save & Close" at bounding box center [1003, 279] width 111 height 34
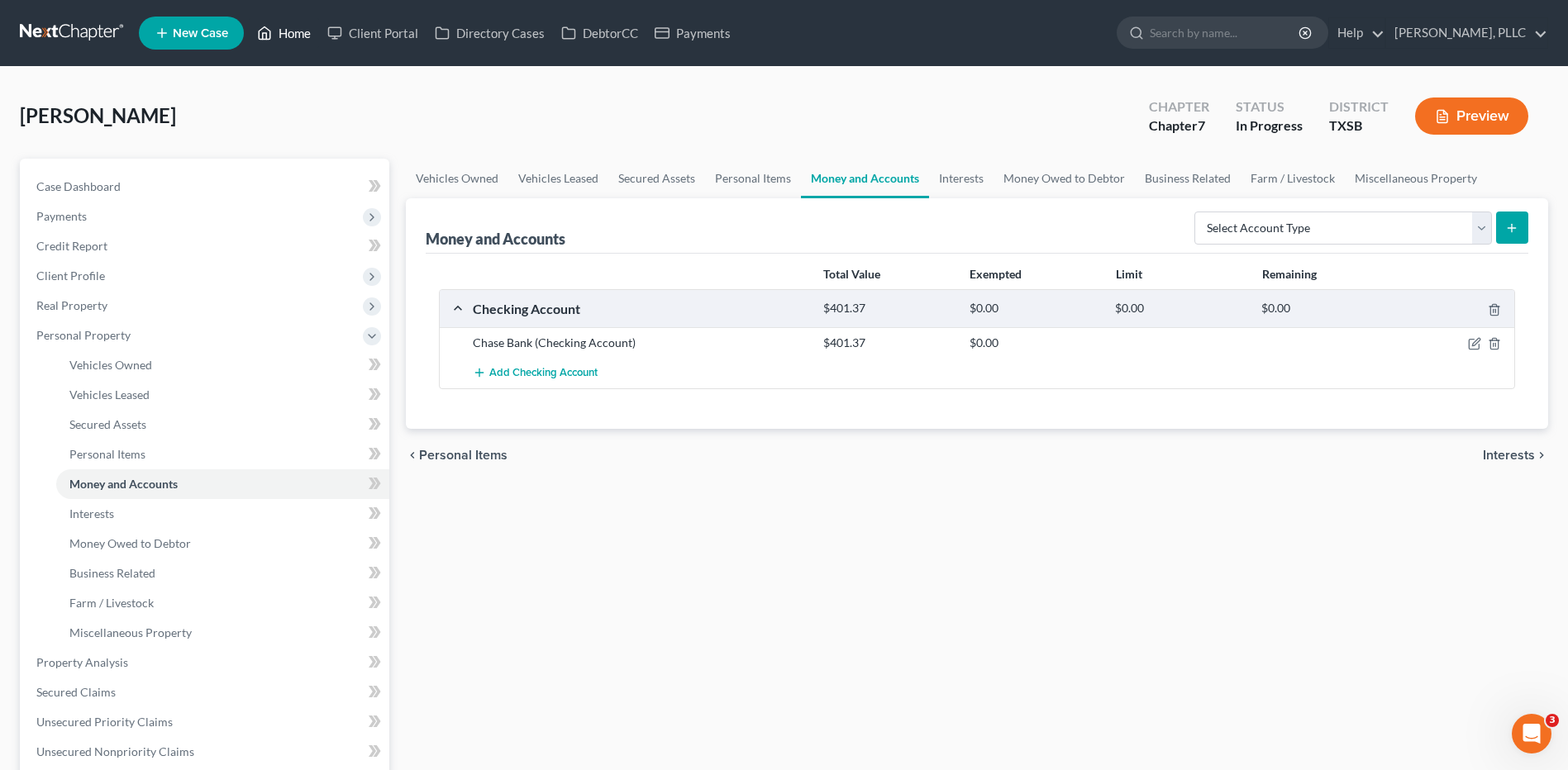
click at [295, 38] on link "Home" at bounding box center [283, 33] width 70 height 30
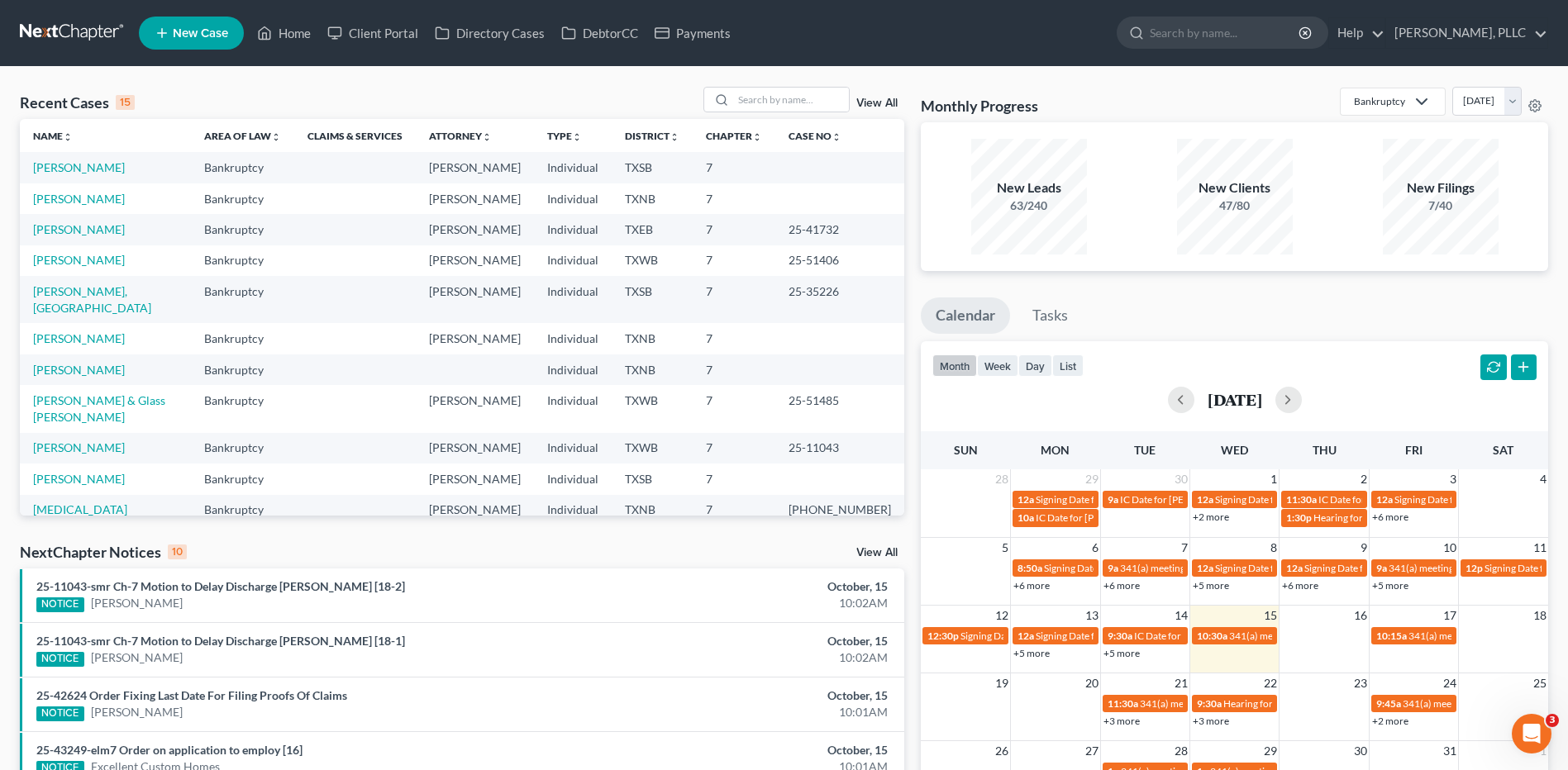
click at [112, 176] on td "[PERSON_NAME]" at bounding box center [106, 167] width 171 height 31
click at [113, 176] on td "[PERSON_NAME]" at bounding box center [106, 167] width 171 height 31
drag, startPoint x: 113, startPoint y: 176, endPoint x: 157, endPoint y: 171, distance: 44.3
click at [125, 171] on link "[PERSON_NAME]" at bounding box center [79, 167] width 92 height 14
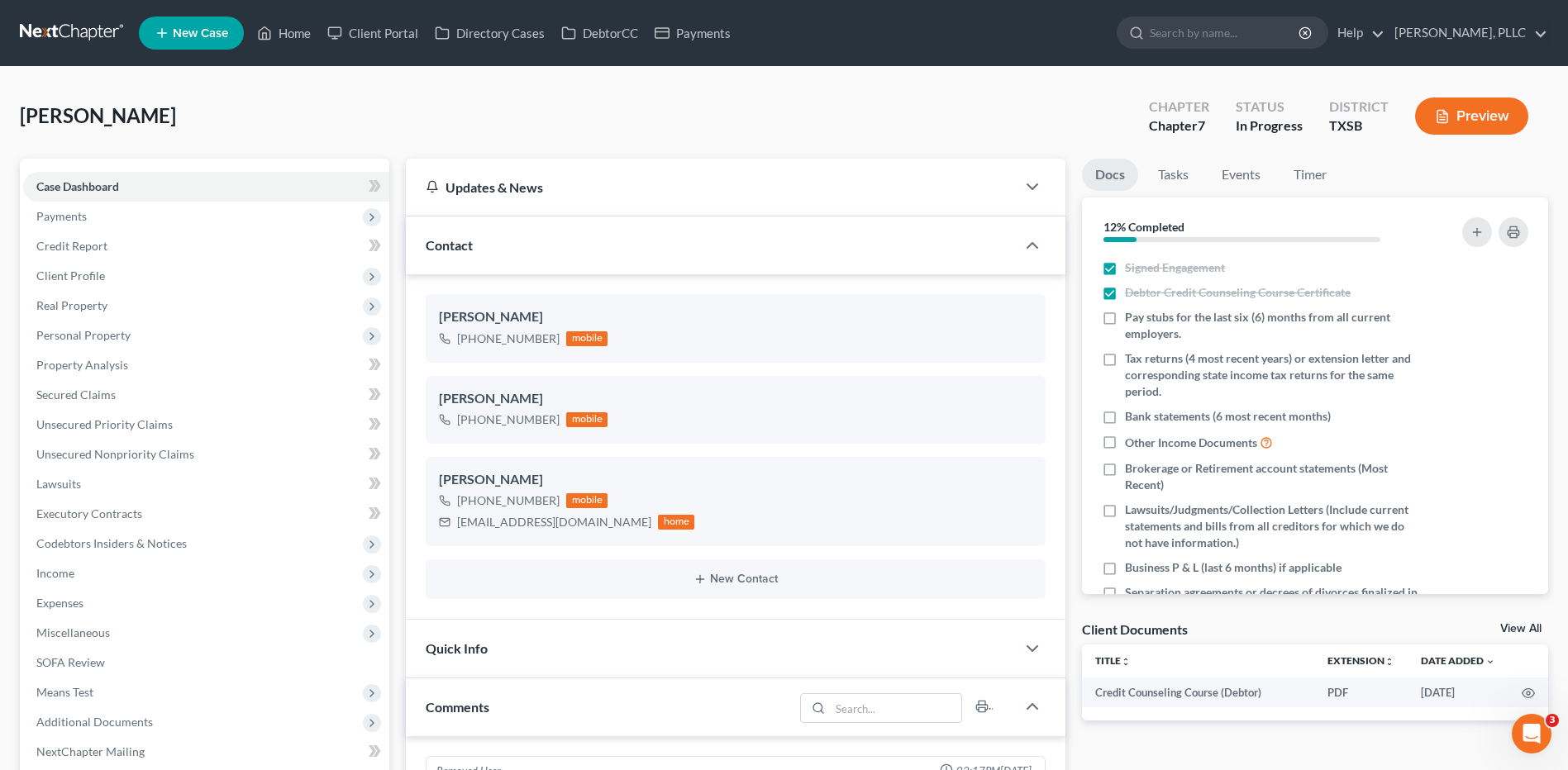
scroll to position [1060, 0]
click at [298, 33] on link "Home" at bounding box center [283, 33] width 70 height 30
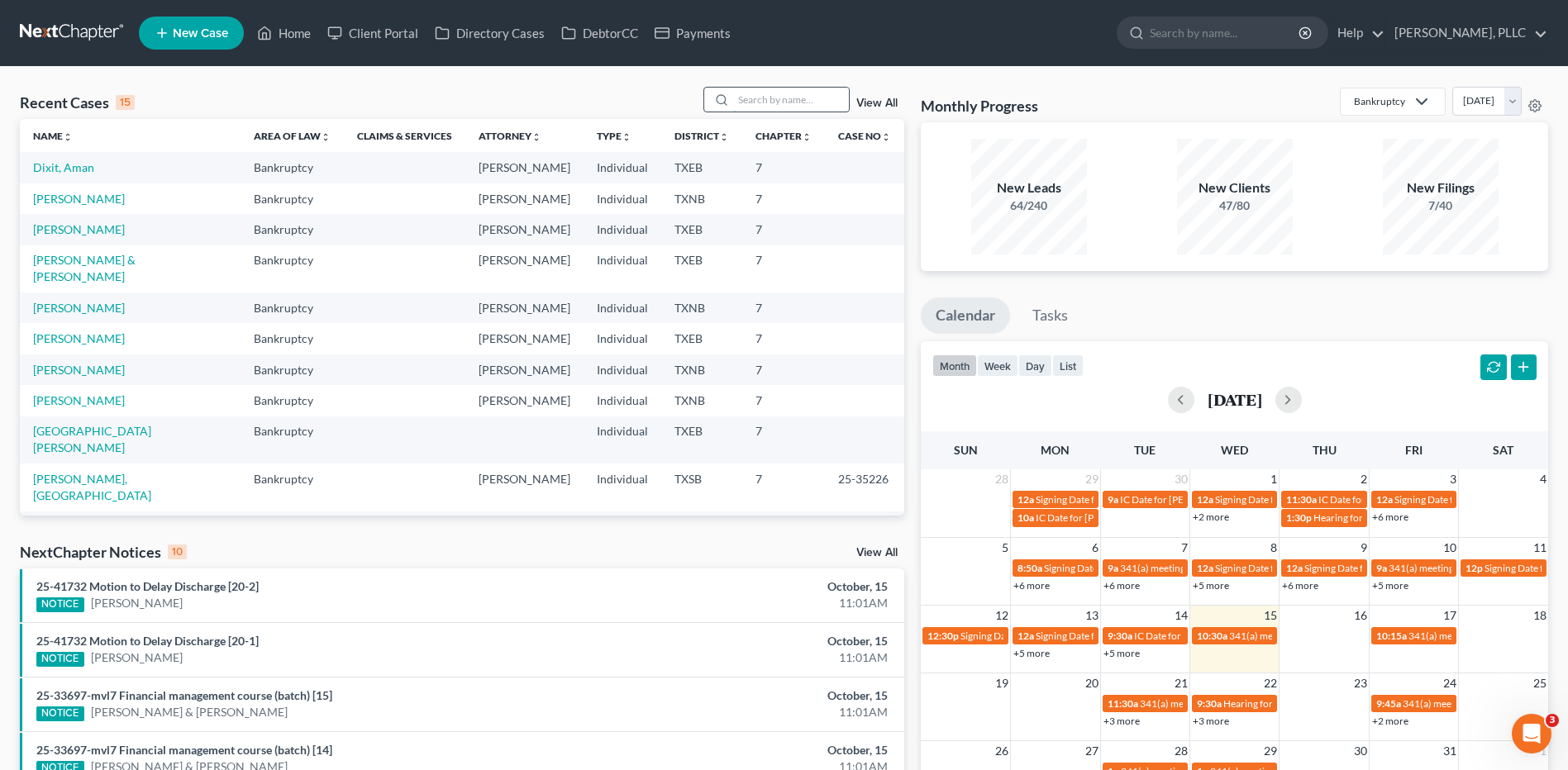
click at [804, 92] on input "search" at bounding box center [791, 99] width 116 height 24
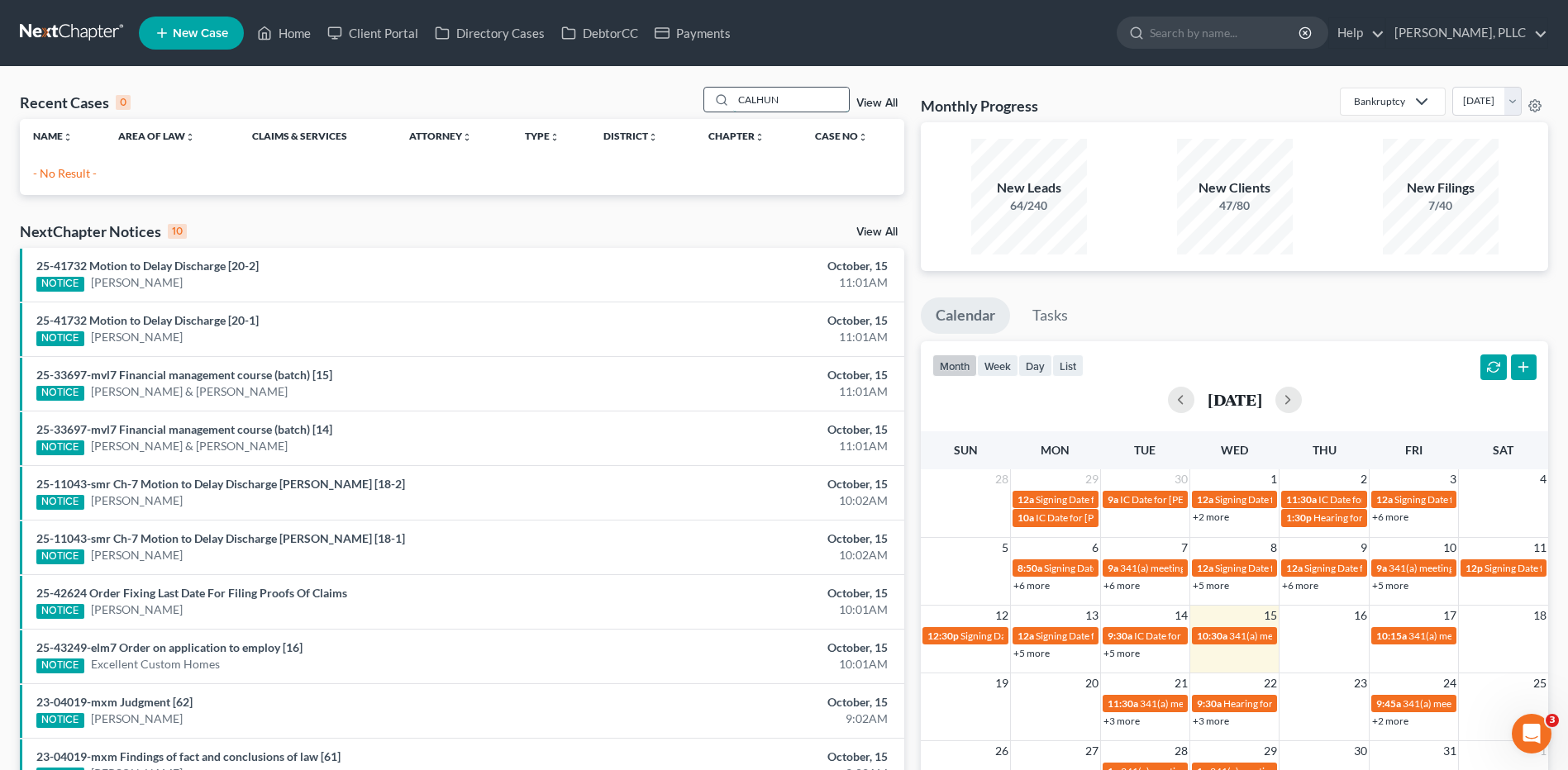
drag, startPoint x: 791, startPoint y: 96, endPoint x: 760, endPoint y: 96, distance: 31.0
click at [760, 96] on input "CALHUN" at bounding box center [791, 99] width 116 height 24
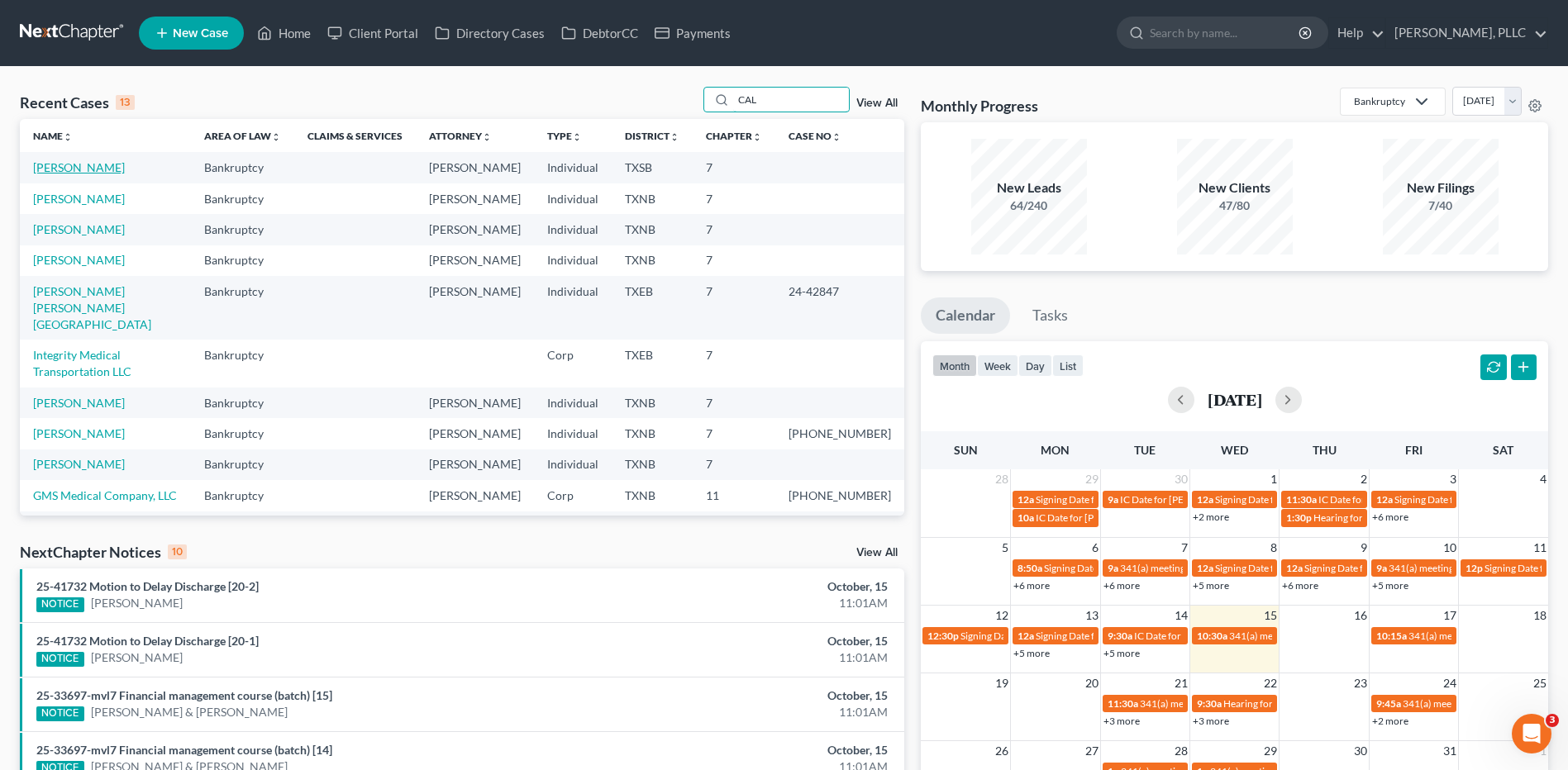
type input "CAL"
click at [92, 168] on link "[PERSON_NAME]" at bounding box center [79, 167] width 92 height 14
select select "4"
